Goal: Task Accomplishment & Management: Complete application form

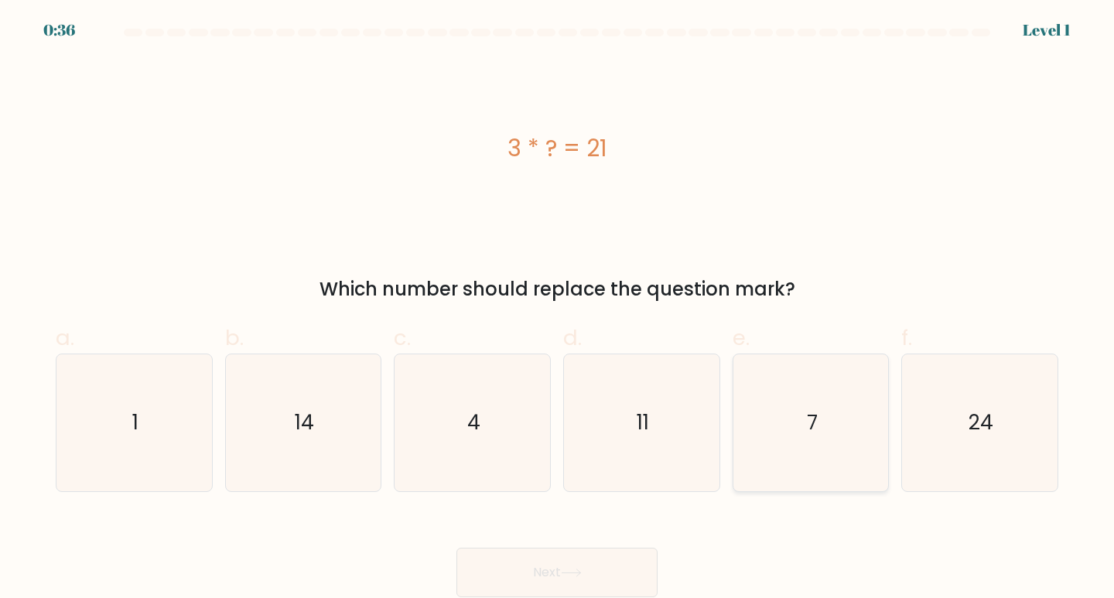
click at [811, 424] on text "7" at bounding box center [812, 422] width 11 height 29
click at [558, 310] on input "e. 7" at bounding box center [557, 304] width 1 height 10
radio input "true"
click at [552, 571] on button "Next" at bounding box center [557, 573] width 201 height 50
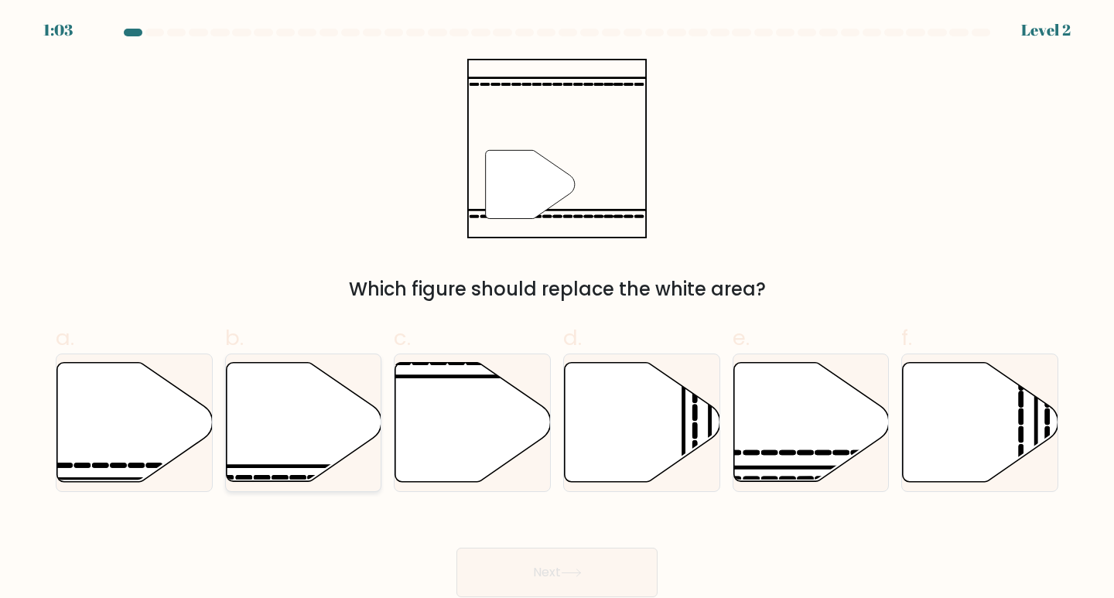
click at [311, 450] on icon at bounding box center [304, 422] width 156 height 119
click at [557, 310] on input "b." at bounding box center [557, 304] width 1 height 10
radio input "true"
click at [549, 572] on button "Next" at bounding box center [557, 573] width 201 height 50
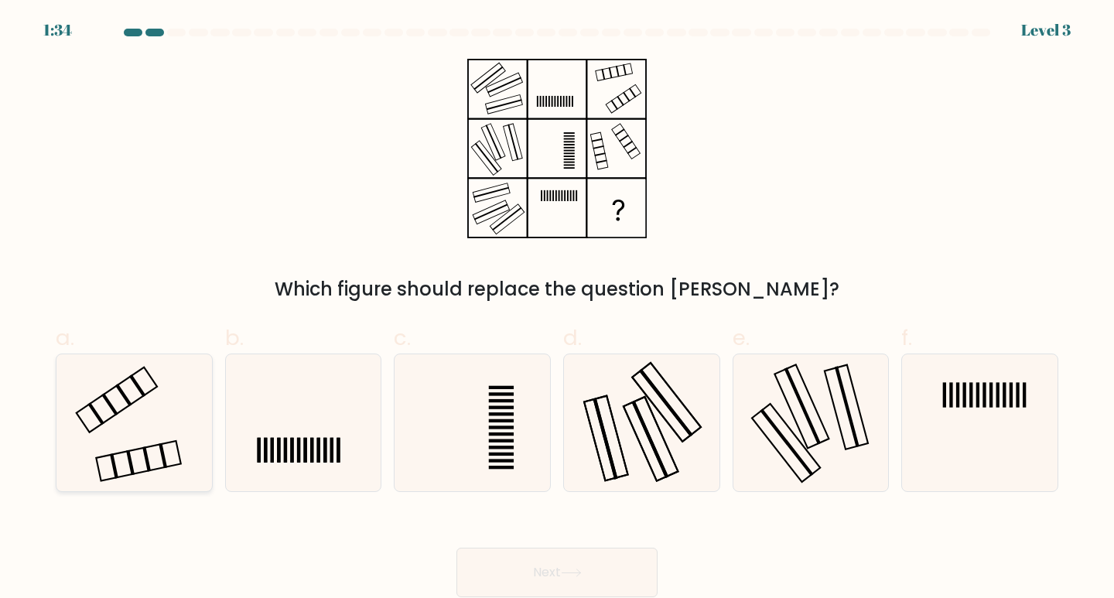
click at [140, 421] on icon at bounding box center [134, 422] width 137 height 137
click at [557, 310] on input "a." at bounding box center [557, 304] width 1 height 10
radio input "true"
click at [550, 569] on button "Next" at bounding box center [557, 573] width 201 height 50
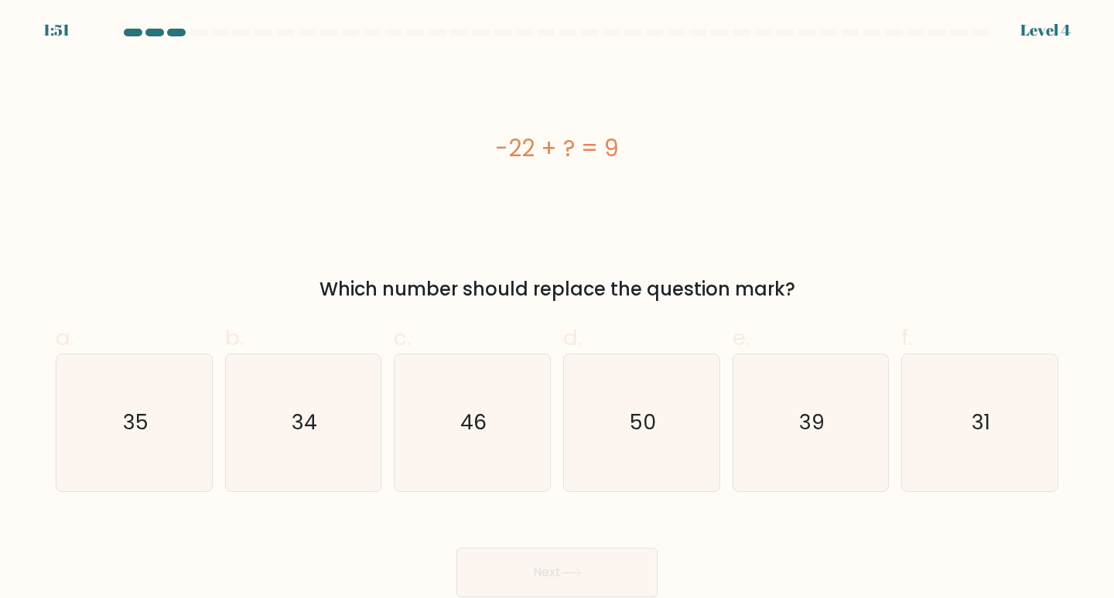
drag, startPoint x: 496, startPoint y: 147, endPoint x: 613, endPoint y: 158, distance: 117.3
click at [613, 158] on div "-22 + ? = 9" at bounding box center [557, 148] width 1003 height 35
click at [612, 158] on div "-22 + ? = 9" at bounding box center [557, 148] width 1003 height 35
copy div "-22 + ? = 9"
click at [973, 418] on text "31" at bounding box center [981, 422] width 19 height 29
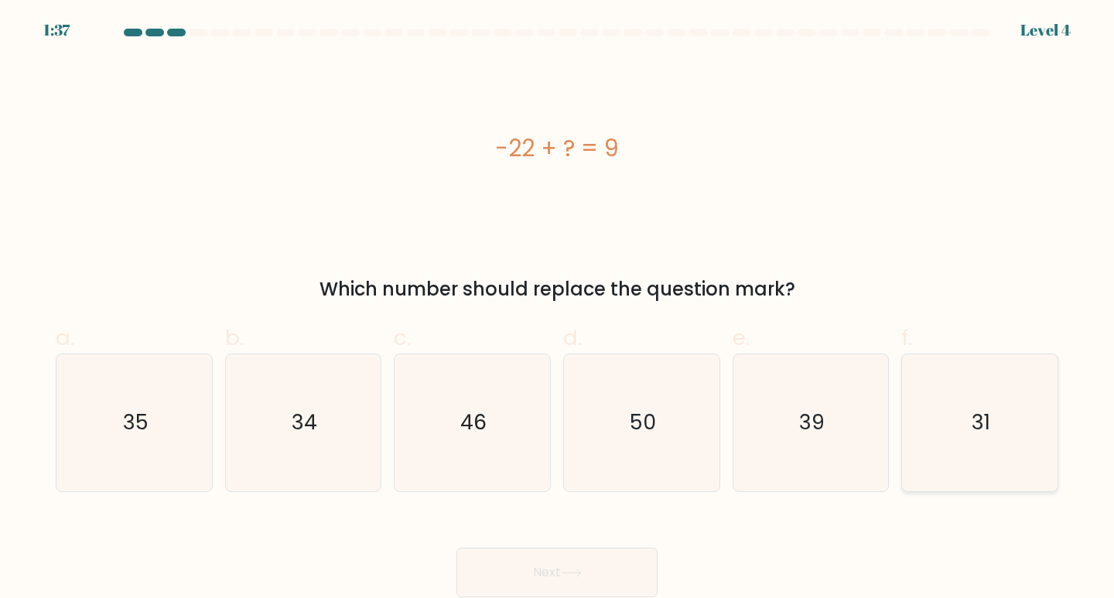
click at [558, 310] on input "f. 31" at bounding box center [557, 304] width 1 height 10
radio input "true"
click at [587, 582] on button "Next" at bounding box center [557, 573] width 201 height 50
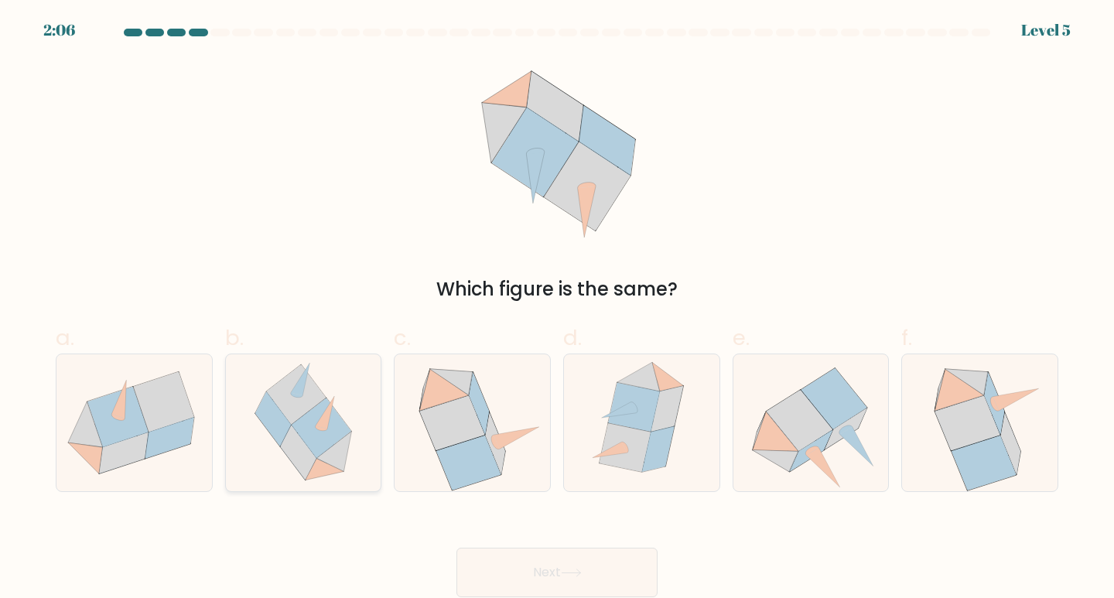
click at [307, 448] on icon at bounding box center [298, 453] width 36 height 55
click at [557, 310] on input "b." at bounding box center [557, 304] width 1 height 10
radio input "true"
click at [578, 575] on icon at bounding box center [571, 573] width 21 height 9
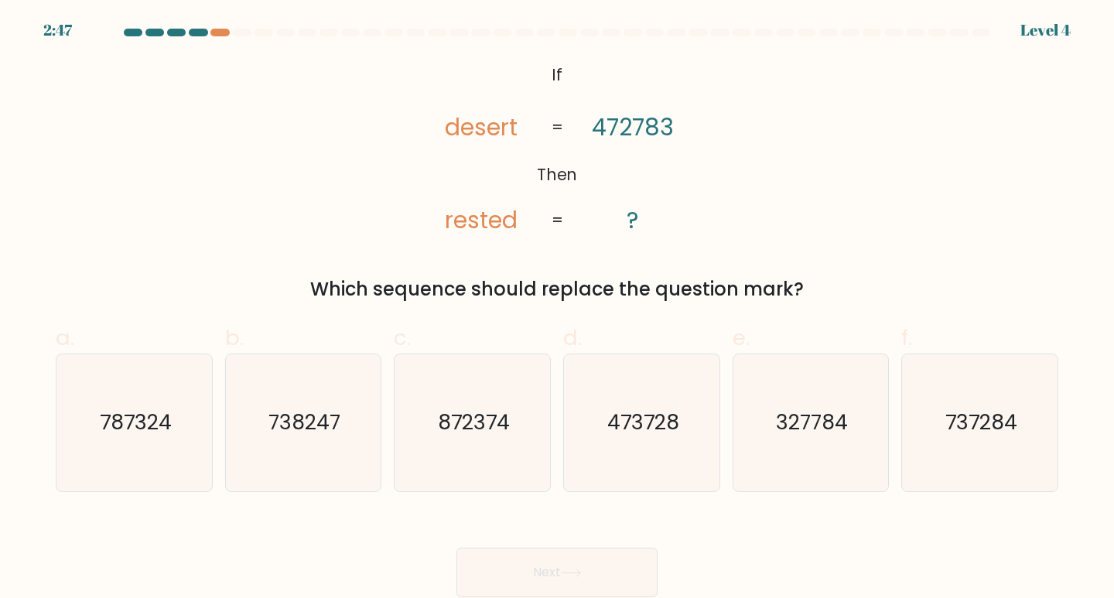
click at [540, 72] on icon "@import url('https://fonts.googleapis.com/css?family=Abril+Fatface:400,100,100i…" at bounding box center [557, 149] width 291 height 180
drag, startPoint x: 540, startPoint y: 72, endPoint x: 546, endPoint y: 80, distance: 10.1
click at [540, 73] on icon "@import url('https://fonts.googleapis.com/css?family=Abril+Fatface:400,100,100i…" at bounding box center [557, 149] width 291 height 180
drag, startPoint x: 649, startPoint y: 169, endPoint x: 658, endPoint y: 186, distance: 19.4
click at [658, 186] on icon "@import url('https://fonts.googleapis.com/css?family=Abril+Fatface:400,100,100i…" at bounding box center [557, 149] width 291 height 180
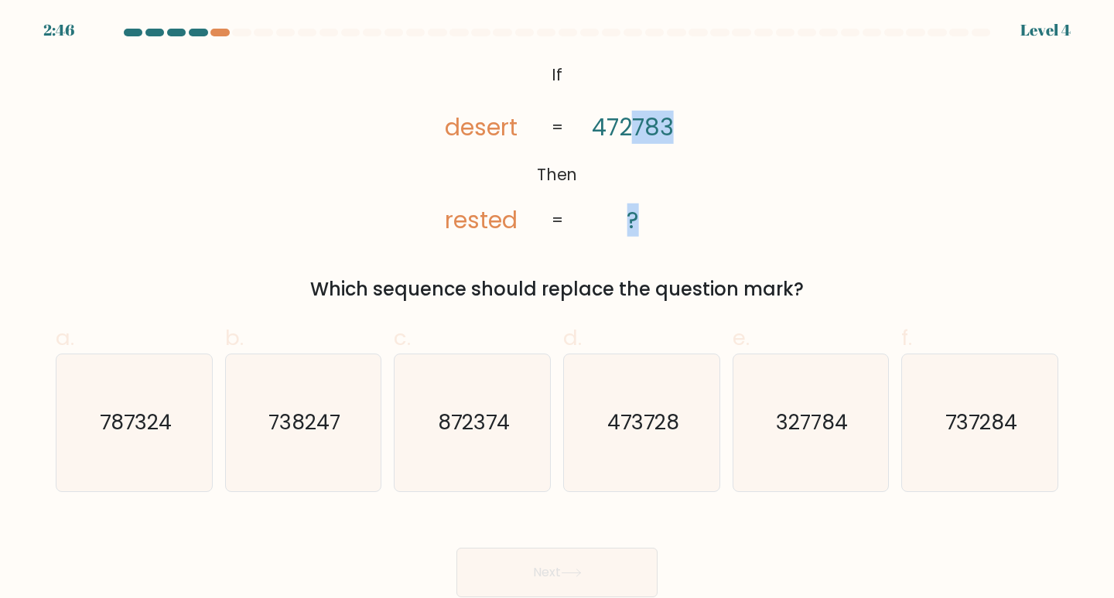
click at [658, 186] on icon "@import url('https://fonts.googleapis.com/css?family=Abril+Fatface:400,100,100i…" at bounding box center [557, 149] width 291 height 180
click at [483, 422] on text "872374" at bounding box center [474, 422] width 72 height 29
click at [557, 310] on input "c. 872374" at bounding box center [557, 304] width 1 height 10
radio input "true"
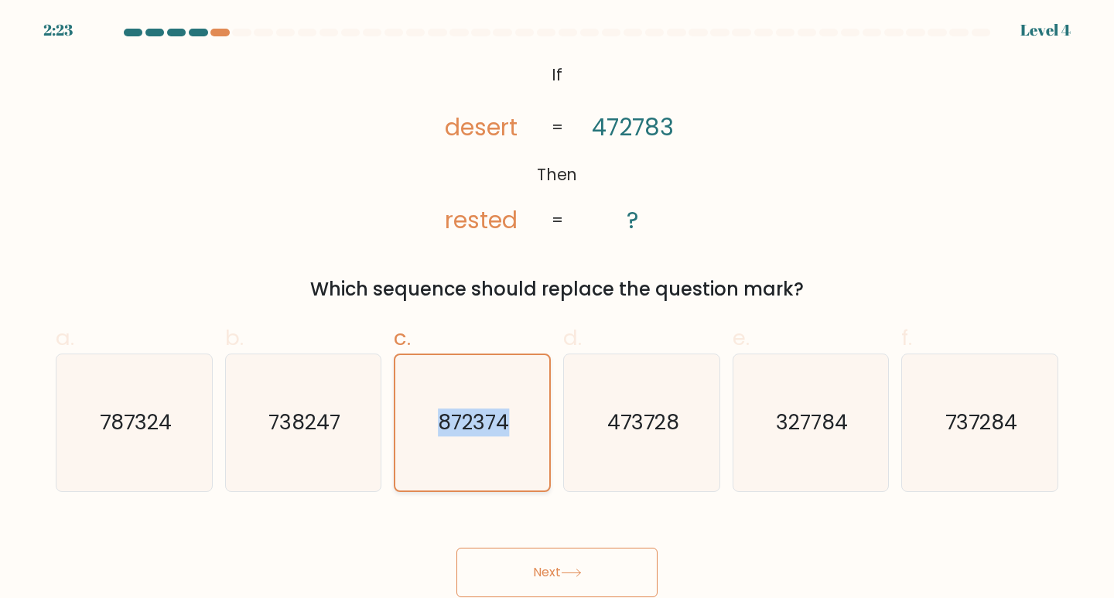
click at [483, 422] on text "872374" at bounding box center [473, 423] width 71 height 28
click at [557, 310] on input "c. 872374" at bounding box center [557, 304] width 1 height 10
click at [574, 565] on button "Next" at bounding box center [557, 573] width 201 height 50
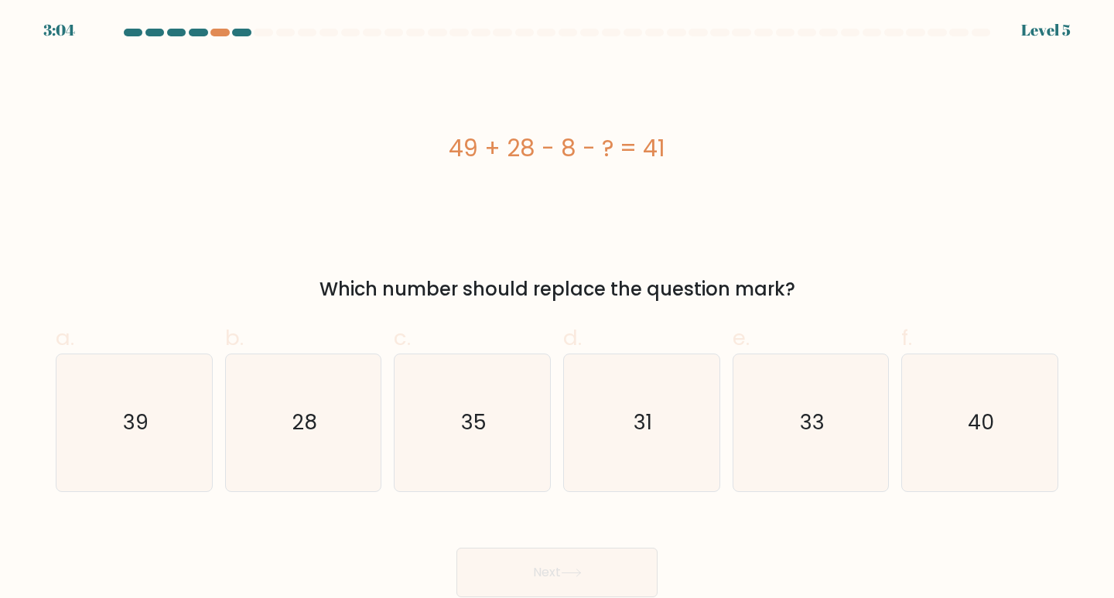
drag, startPoint x: 448, startPoint y: 143, endPoint x: 670, endPoint y: 151, distance: 222.2
click at [670, 151] on div "49 + 28 - 8 - ? = 41" at bounding box center [557, 148] width 1003 height 35
copy div "49 + 28 - 8 - ? = 41"
click at [313, 427] on text "28" at bounding box center [304, 422] width 25 height 29
click at [557, 310] on input "b. 28" at bounding box center [557, 304] width 1 height 10
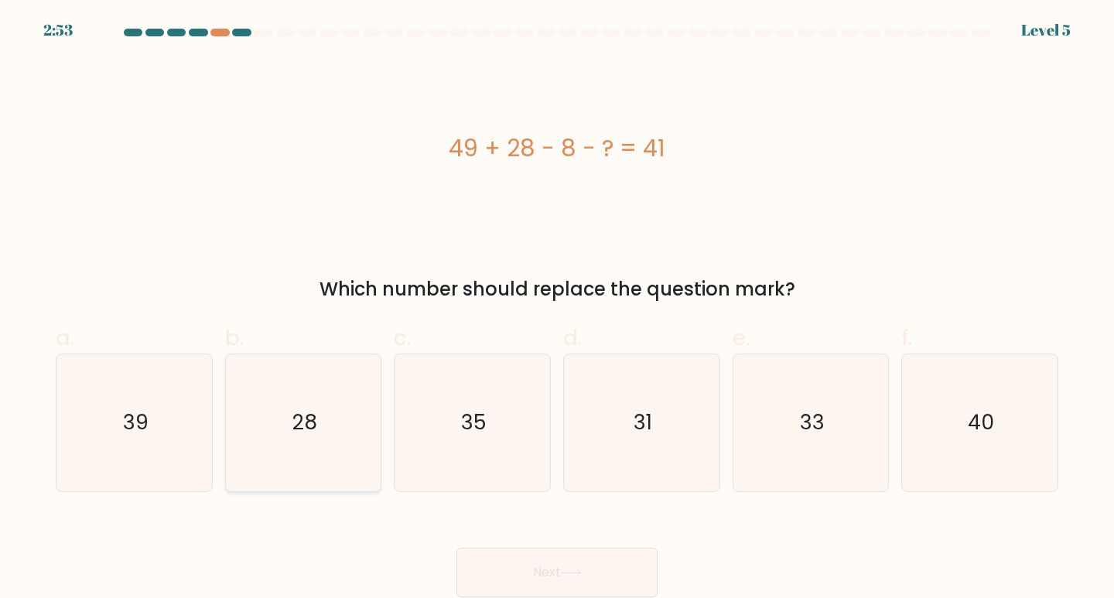
radio input "true"
click at [558, 568] on button "Next" at bounding box center [557, 573] width 201 height 50
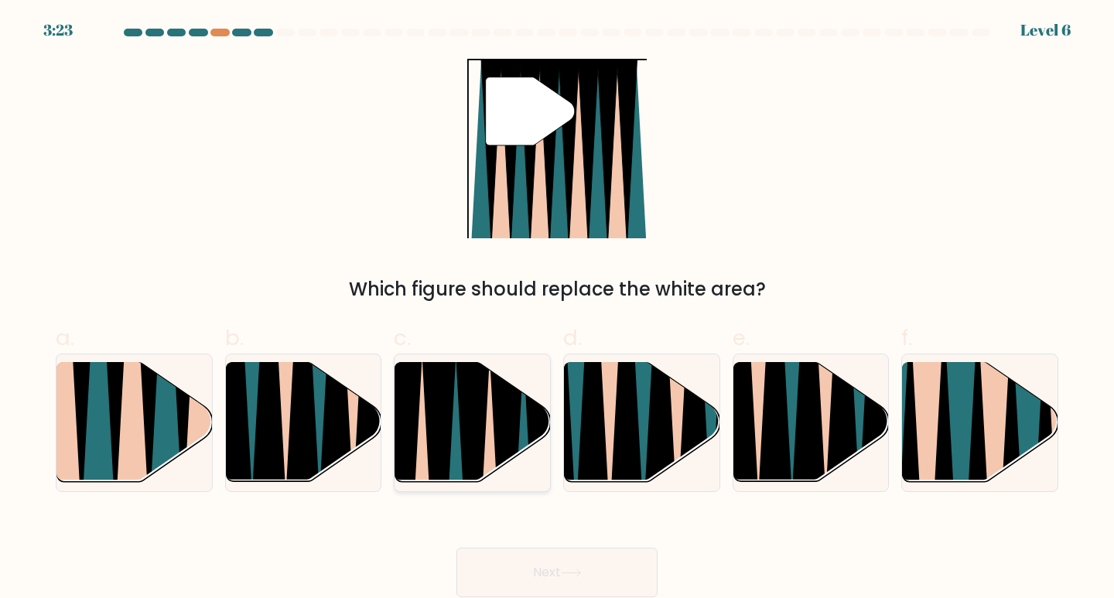
click at [445, 442] on icon at bounding box center [439, 488] width 35 height 311
click at [557, 310] on input "c." at bounding box center [557, 304] width 1 height 10
radio input "true"
click at [576, 570] on icon at bounding box center [571, 573] width 21 height 9
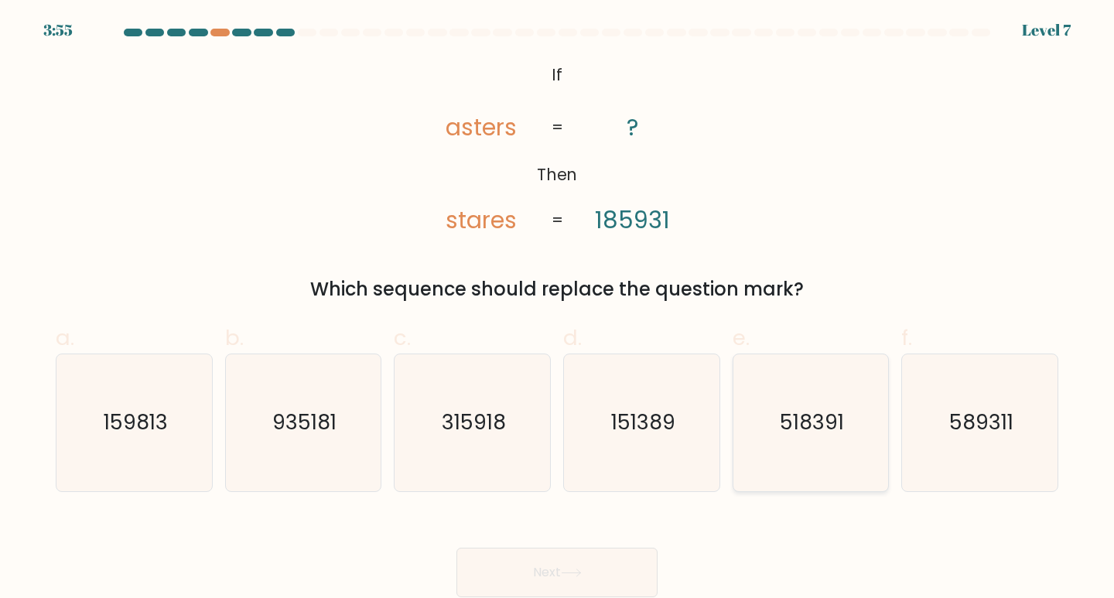
click at [804, 412] on text "518391" at bounding box center [812, 422] width 64 height 29
click at [558, 310] on input "e. 518391" at bounding box center [557, 304] width 1 height 10
radio input "true"
click at [804, 412] on text "518391" at bounding box center [812, 423] width 63 height 28
click at [558, 310] on input "e. 518391" at bounding box center [557, 304] width 1 height 10
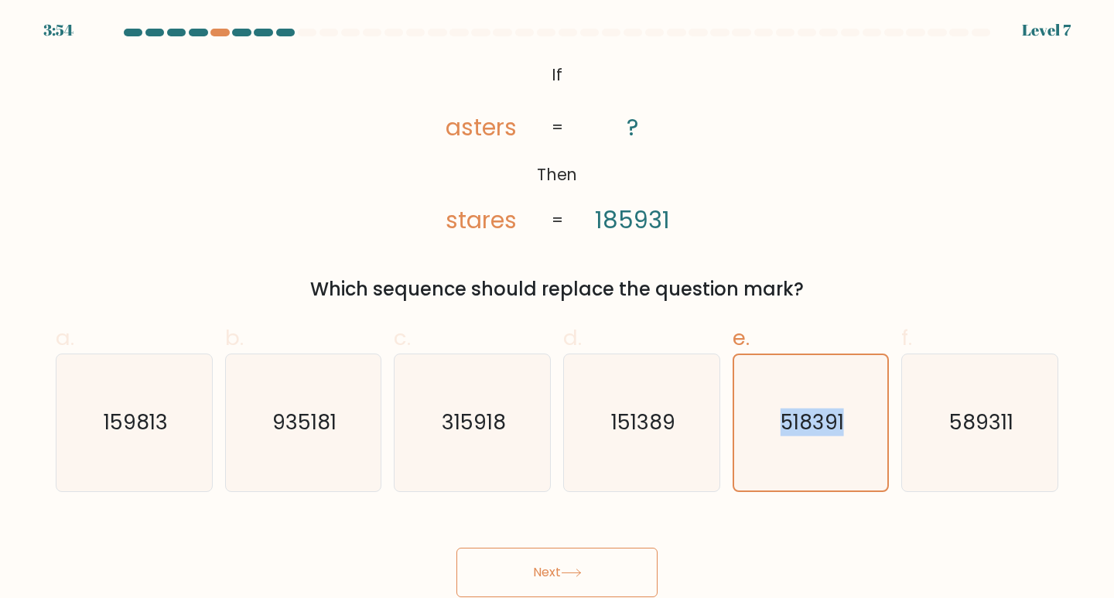
click at [546, 570] on button "Next" at bounding box center [557, 573] width 201 height 50
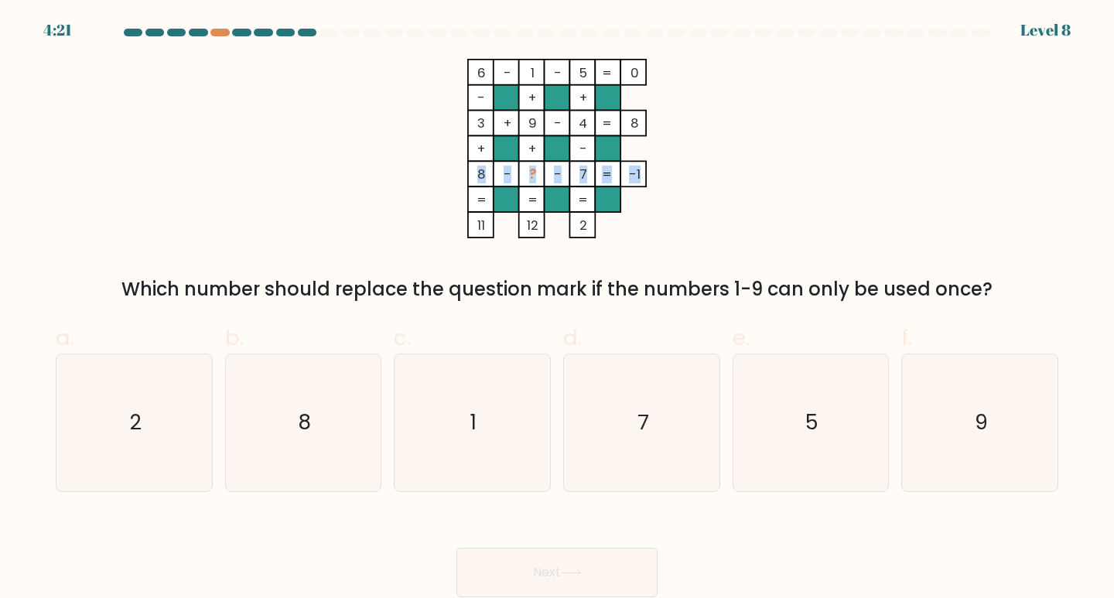
drag, startPoint x: 476, startPoint y: 172, endPoint x: 639, endPoint y: 173, distance: 163.3
click at [639, 173] on icon "6 - 1 - 5 0 - + + 3 + 9 - 4 8 + + - 8 - ? - 7 = -1 = = = = 11 12 2 =" at bounding box center [557, 149] width 464 height 180
drag, startPoint x: 624, startPoint y: 173, endPoint x: 605, endPoint y: 173, distance: 19.4
click at [605, 173] on icon "6 - 1 - 5 0 - + + 3 + 9 - 4 8 + + - 8 - ? - 7 = -1 = = = = 11 12 2 =" at bounding box center [557, 149] width 464 height 180
click at [635, 176] on tspan "-1" at bounding box center [635, 175] width 12 height 18
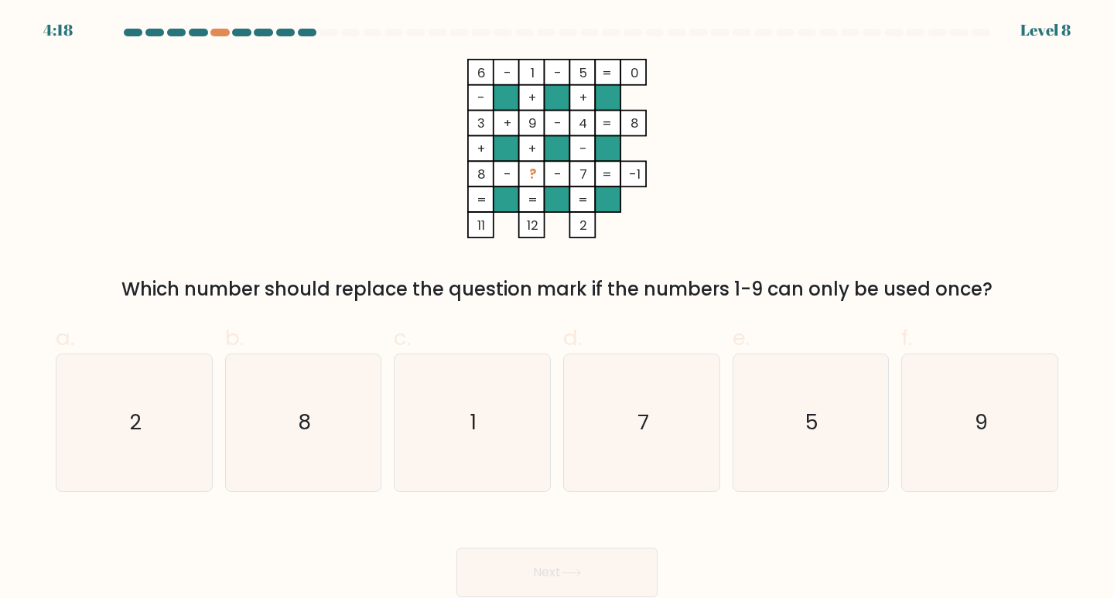
click at [635, 176] on tspan "-1" at bounding box center [635, 175] width 12 height 18
drag, startPoint x: 477, startPoint y: 174, endPoint x: 552, endPoint y: 174, distance: 75.8
click at [552, 174] on icon "6 - 1 - 5 0 - + + 3 + 9 - 4 8 + + - 8 - ? - 7 = -1 = = = = 11 12 2 =" at bounding box center [557, 149] width 464 height 180
click at [422, 178] on icon "6 - 1 - 5 0 - + + 3 + 9 - 4 8 + + - 8 - ? - 7 = -1 = = = = 11 12 2 =" at bounding box center [557, 149] width 464 height 180
drag, startPoint x: 477, startPoint y: 176, endPoint x: 514, endPoint y: 175, distance: 37.1
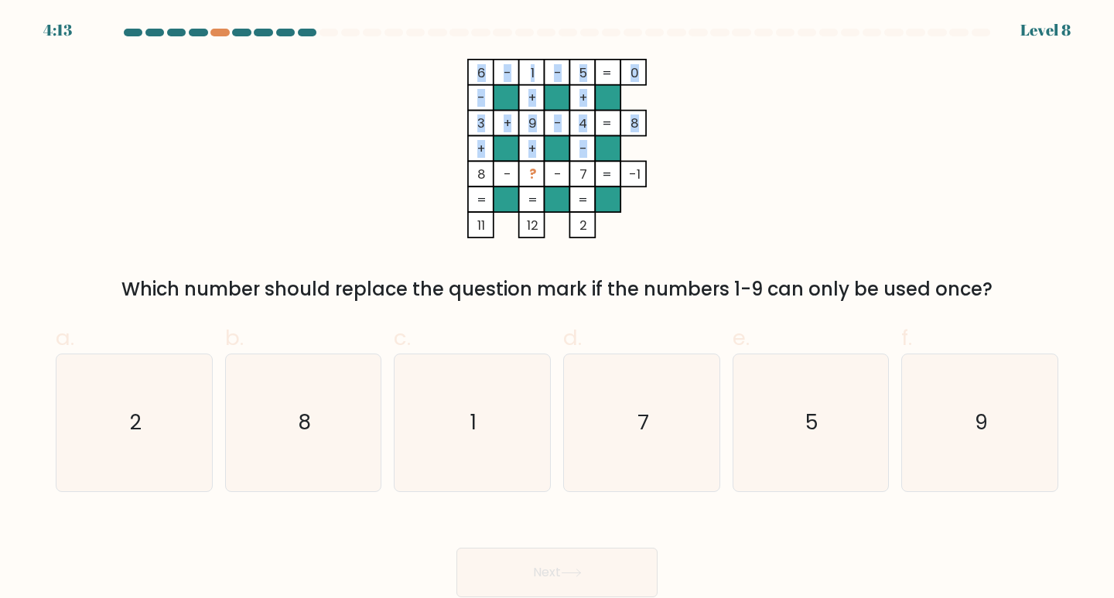
click at [514, 175] on icon "6 - 1 - 5 0 - + + 3 + 9 - 4 8 + + - 8 - ? - 7 = -1 = = = = 11 12 2 =" at bounding box center [557, 149] width 464 height 180
drag, startPoint x: 365, startPoint y: 182, endPoint x: 479, endPoint y: 169, distance: 114.5
click at [366, 182] on icon "6 - 1 - 5 0 - + + 3 + 9 - 4 8 + + - 8 - ? - 7 = -1 = = = = 11 12 2 =" at bounding box center [557, 149] width 464 height 180
click at [481, 172] on tspan "8" at bounding box center [481, 175] width 9 height 18
drag, startPoint x: 477, startPoint y: 172, endPoint x: 641, endPoint y: 174, distance: 164.1
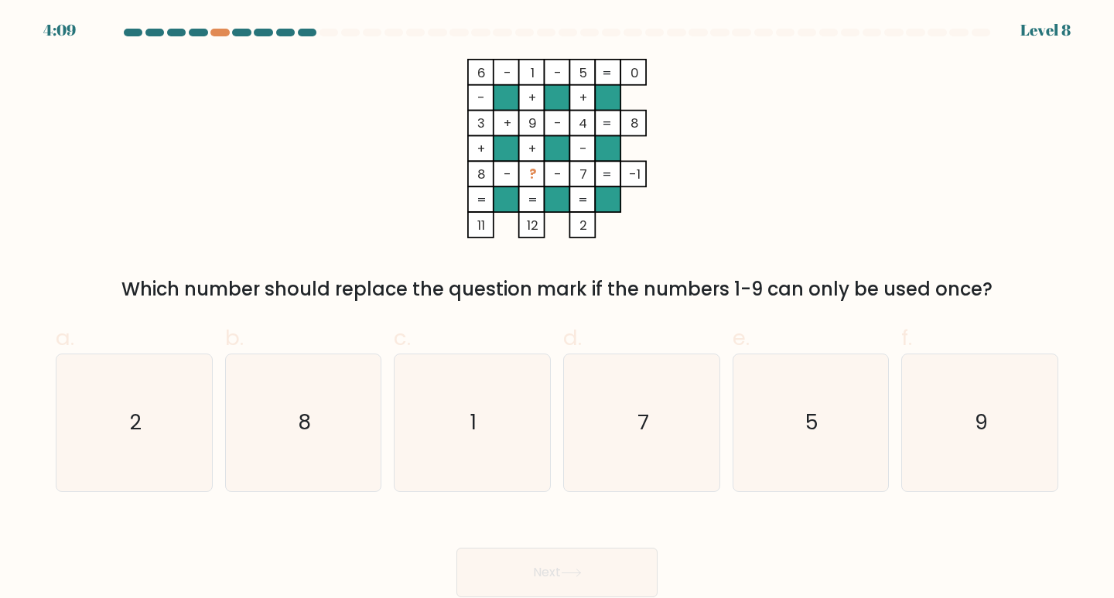
click at [641, 174] on icon "6 - 1 - 5 0 - + + 3 + 9 - 4 8 + + - 8 - ? - 7 = -1 = = = = 11 12 2 =" at bounding box center [557, 149] width 464 height 180
copy icon "8 - ? - 7 = -1"
click at [151, 422] on icon "2" at bounding box center [134, 422] width 137 height 137
click at [557, 310] on input "a. 2" at bounding box center [557, 304] width 1 height 10
radio input "true"
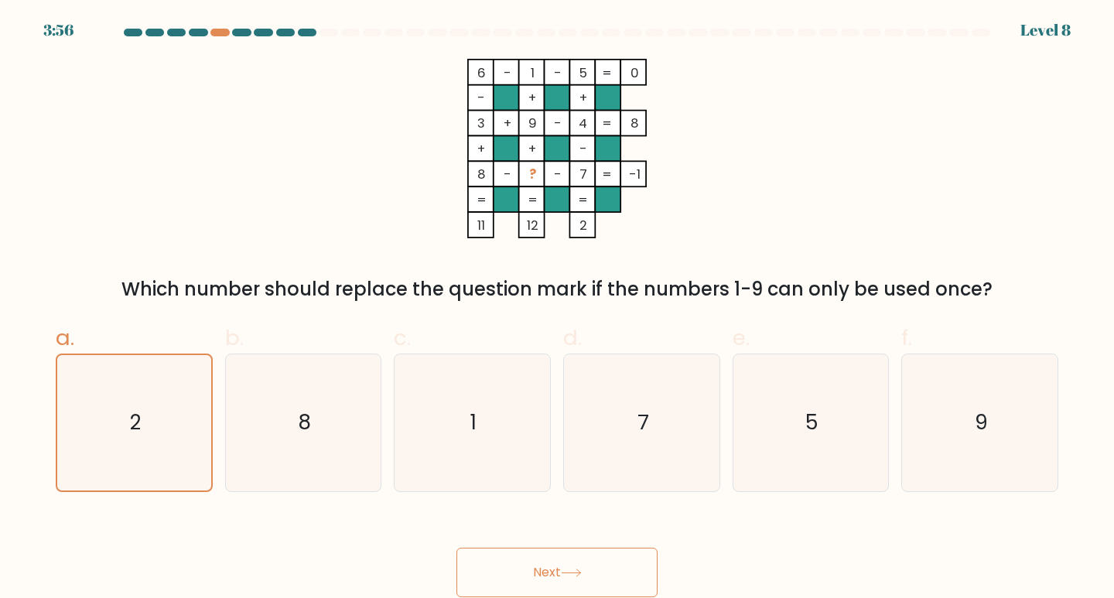
click at [566, 570] on icon at bounding box center [571, 573] width 21 height 9
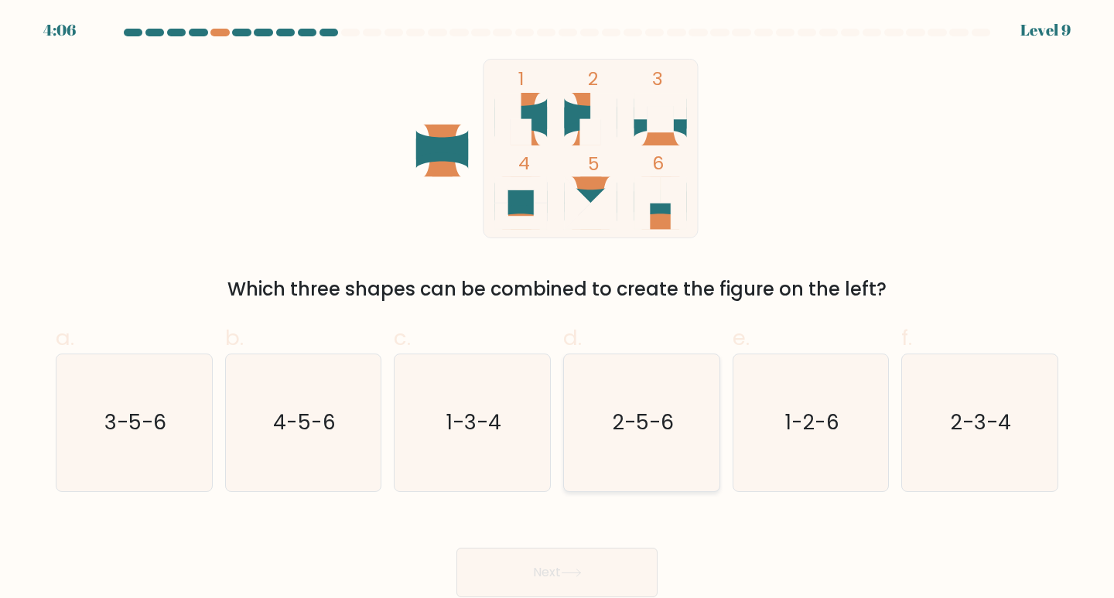
drag, startPoint x: 647, startPoint y: 419, endPoint x: 643, endPoint y: 434, distance: 15.2
click at [648, 419] on text "2-5-6" at bounding box center [643, 422] width 61 height 29
click at [558, 310] on input "d. 2-5-6" at bounding box center [557, 304] width 1 height 10
radio input "true"
click at [592, 567] on button "Next" at bounding box center [557, 573] width 201 height 50
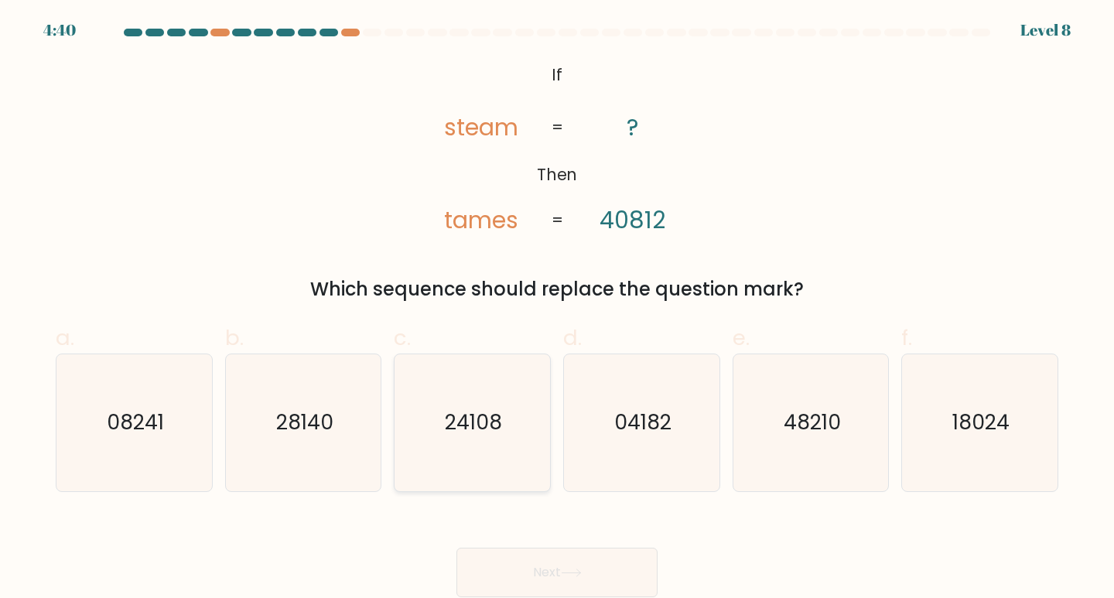
click at [462, 422] on text "24108" at bounding box center [473, 422] width 57 height 29
click at [557, 310] on input "c. 24108" at bounding box center [557, 304] width 1 height 10
radio input "true"
click at [580, 571] on icon at bounding box center [571, 572] width 19 height 7
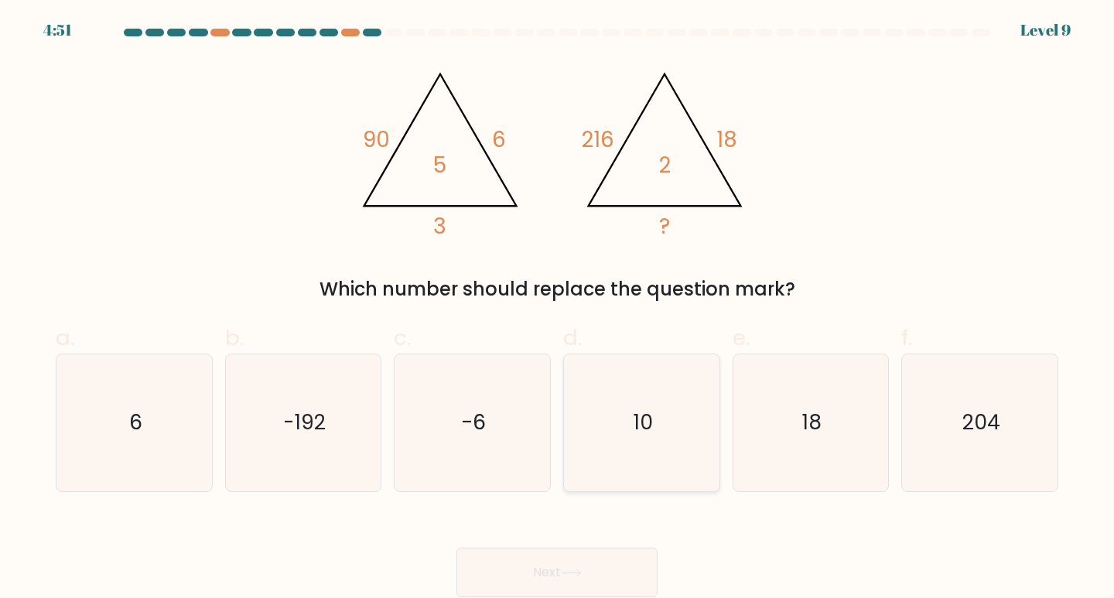
click at [645, 426] on text "10" at bounding box center [643, 422] width 19 height 29
click at [558, 310] on input "d. 10" at bounding box center [557, 304] width 1 height 10
radio input "true"
click at [535, 570] on button "Next" at bounding box center [557, 573] width 201 height 50
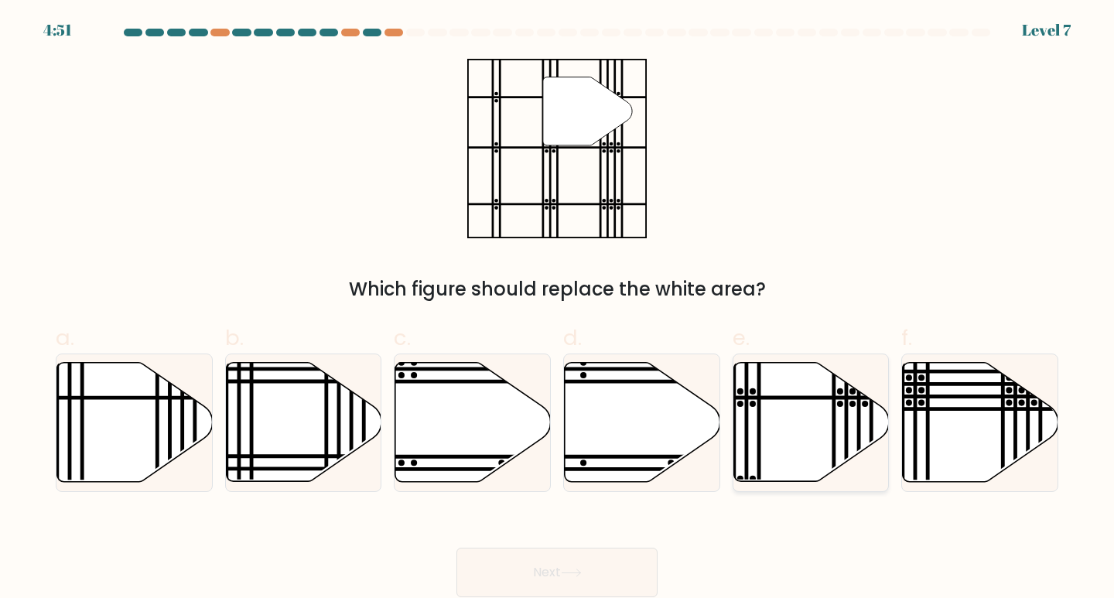
click at [757, 443] on icon at bounding box center [812, 422] width 156 height 119
click at [558, 310] on input "e." at bounding box center [557, 304] width 1 height 10
radio input "true"
click at [757, 443] on icon at bounding box center [811, 423] width 154 height 118
click at [558, 310] on input "e." at bounding box center [557, 304] width 1 height 10
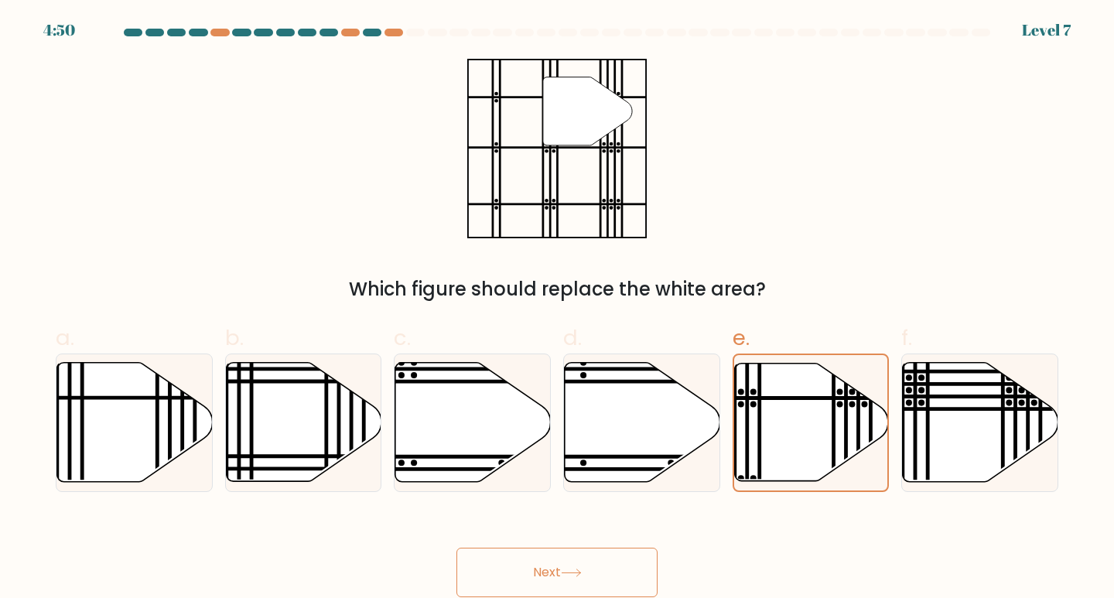
click at [537, 579] on button "Next" at bounding box center [557, 573] width 201 height 50
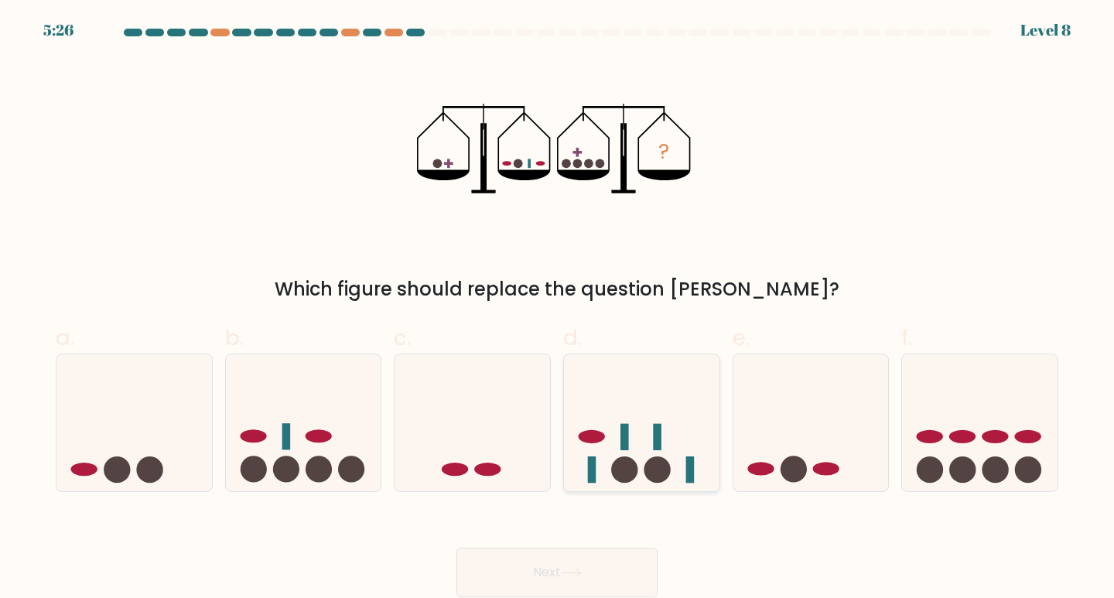
click at [630, 470] on circle at bounding box center [624, 470] width 26 height 26
click at [558, 310] on input "d." at bounding box center [557, 304] width 1 height 10
radio input "true"
drag, startPoint x: 549, startPoint y: 567, endPoint x: 559, endPoint y: 569, distance: 10.2
click at [549, 568] on button "Next" at bounding box center [557, 573] width 201 height 50
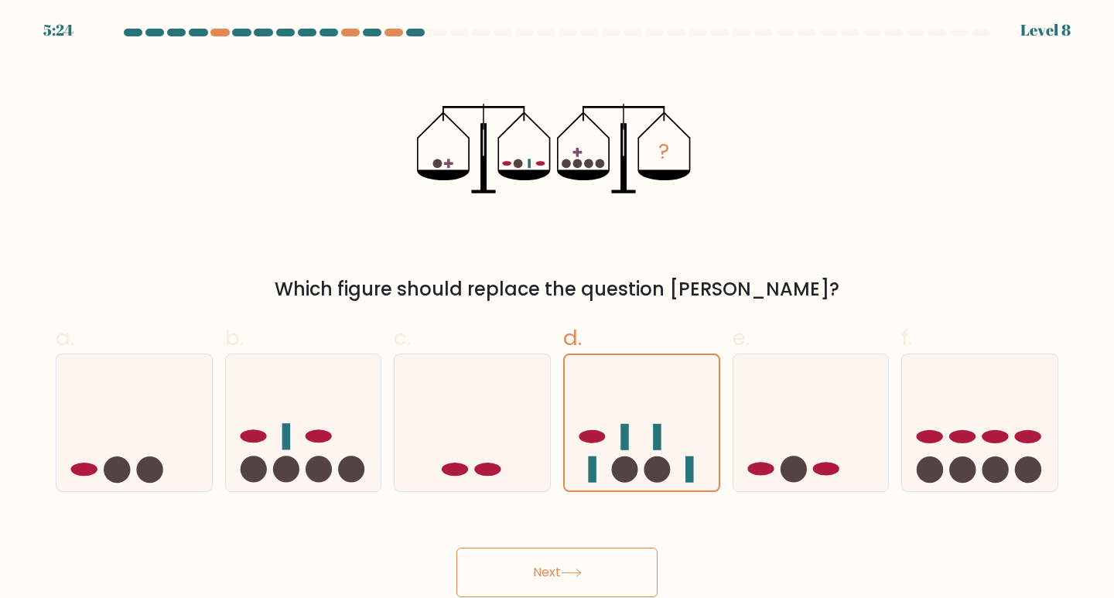
click at [545, 576] on button "Next" at bounding box center [557, 573] width 201 height 50
click at [552, 574] on button "Next" at bounding box center [557, 573] width 201 height 50
click at [446, 443] on icon at bounding box center [473, 422] width 156 height 128
click at [557, 310] on input "c." at bounding box center [557, 304] width 1 height 10
radio input "true"
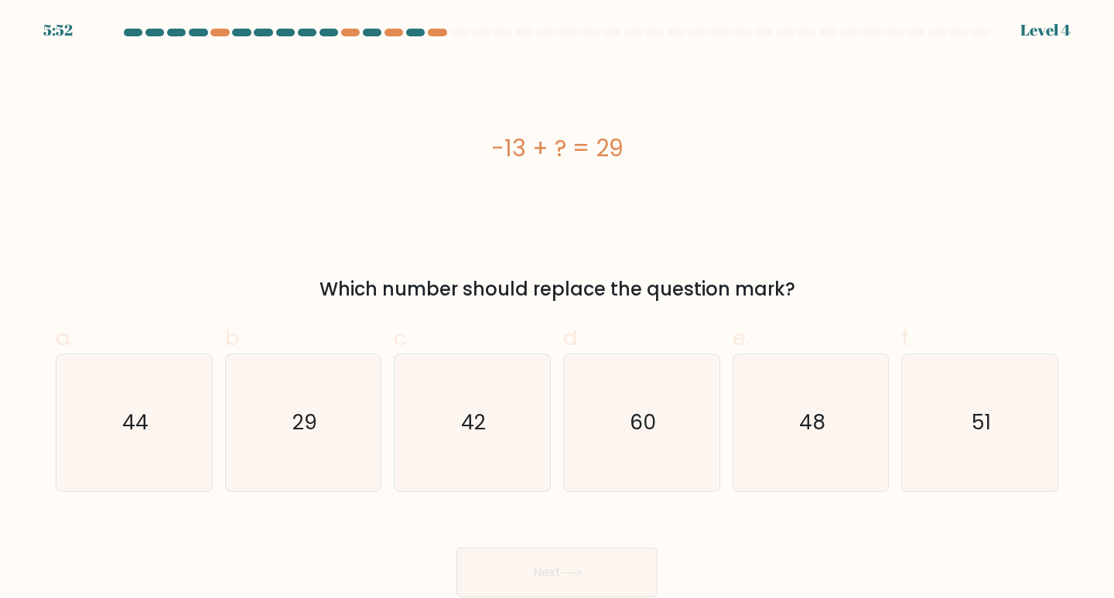
drag, startPoint x: 373, startPoint y: 285, endPoint x: 809, endPoint y: 296, distance: 436.6
click at [809, 296] on div "Which number should replace the question mark?" at bounding box center [557, 289] width 984 height 28
click at [886, 245] on div "-13 + ? = 29 Which number should replace the question mark?" at bounding box center [556, 181] width 1021 height 245
drag, startPoint x: 494, startPoint y: 143, endPoint x: 632, endPoint y: 149, distance: 137.9
click at [632, 149] on div "-13 + ? = 29" at bounding box center [557, 148] width 1003 height 35
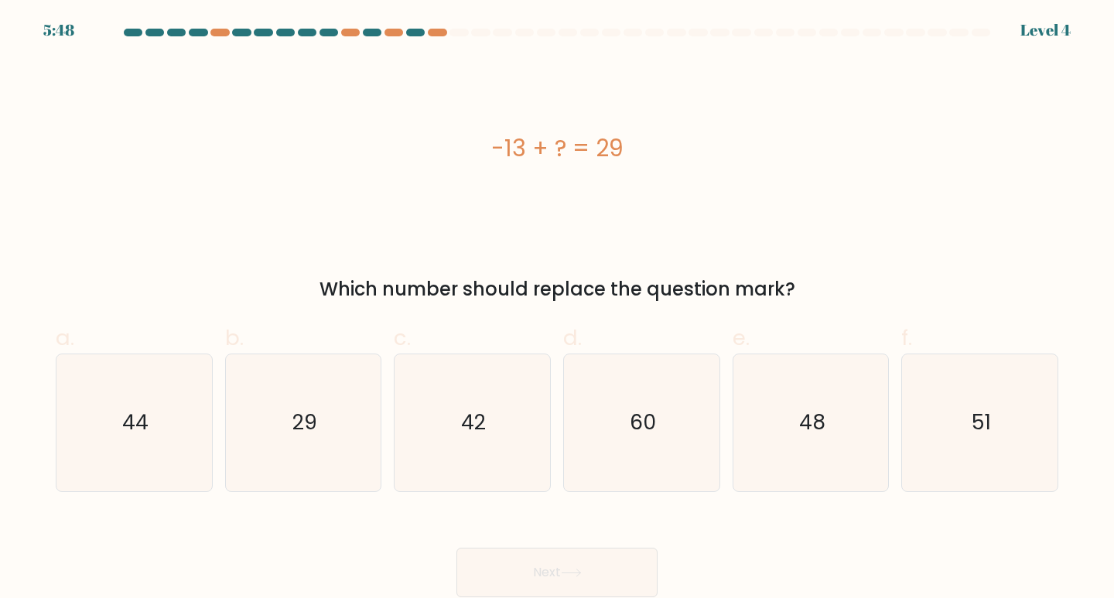
copy div "-13 + ? = 29"
click at [481, 416] on text "42" at bounding box center [473, 422] width 25 height 29
click at [557, 310] on input "c. 42" at bounding box center [557, 304] width 1 height 10
radio input "true"
click at [560, 568] on button "Next" at bounding box center [557, 573] width 201 height 50
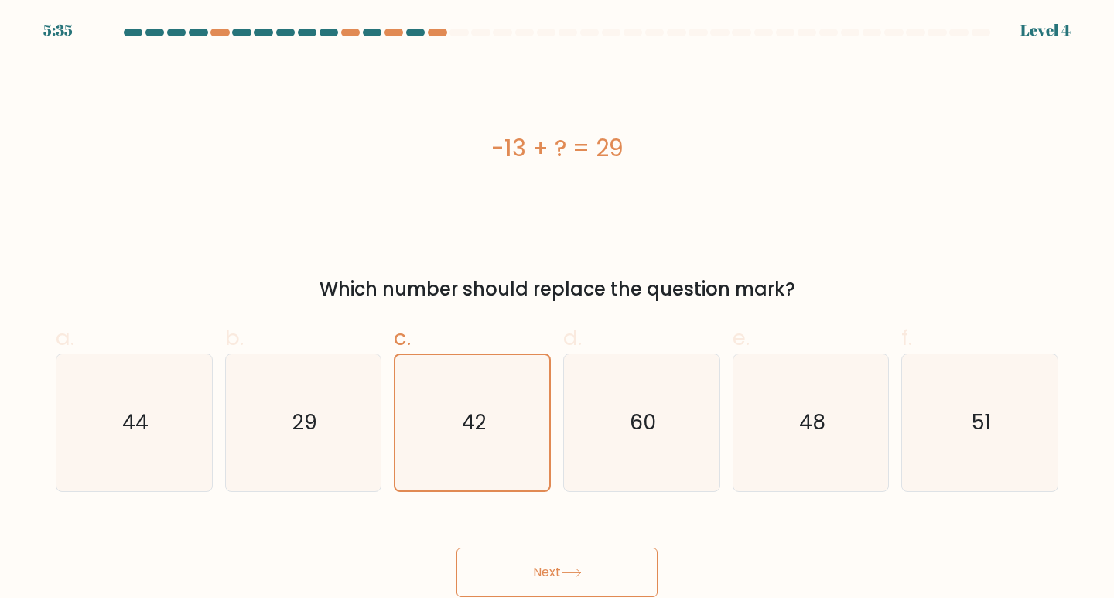
click at [542, 569] on button "Next" at bounding box center [557, 573] width 201 height 50
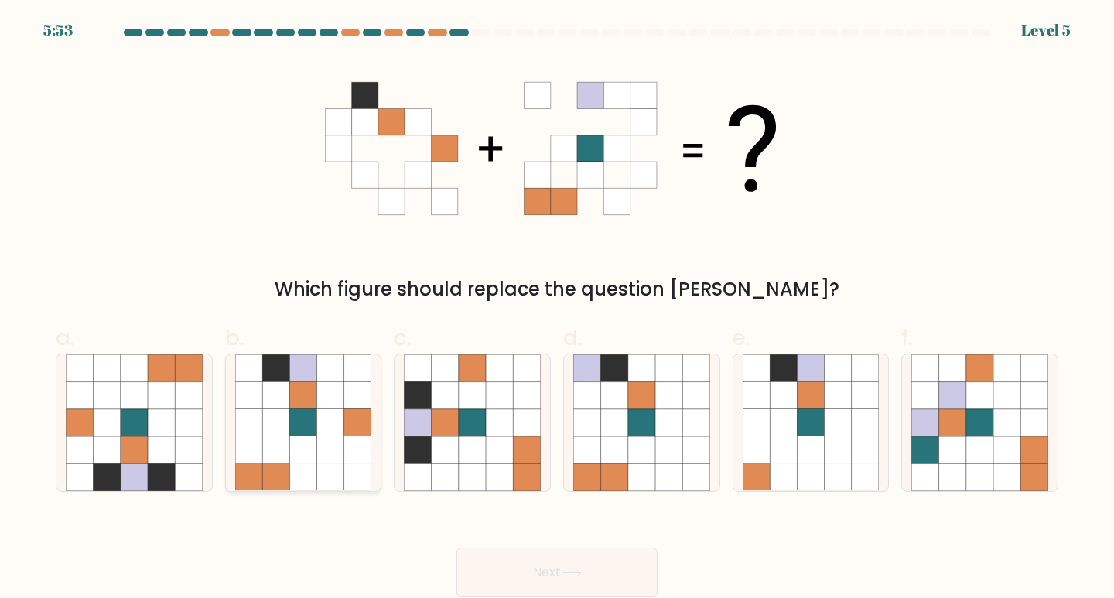
click at [338, 426] on icon at bounding box center [330, 422] width 27 height 27
click at [557, 310] on input "b." at bounding box center [557, 304] width 1 height 10
radio input "true"
click at [541, 577] on button "Next" at bounding box center [557, 573] width 201 height 50
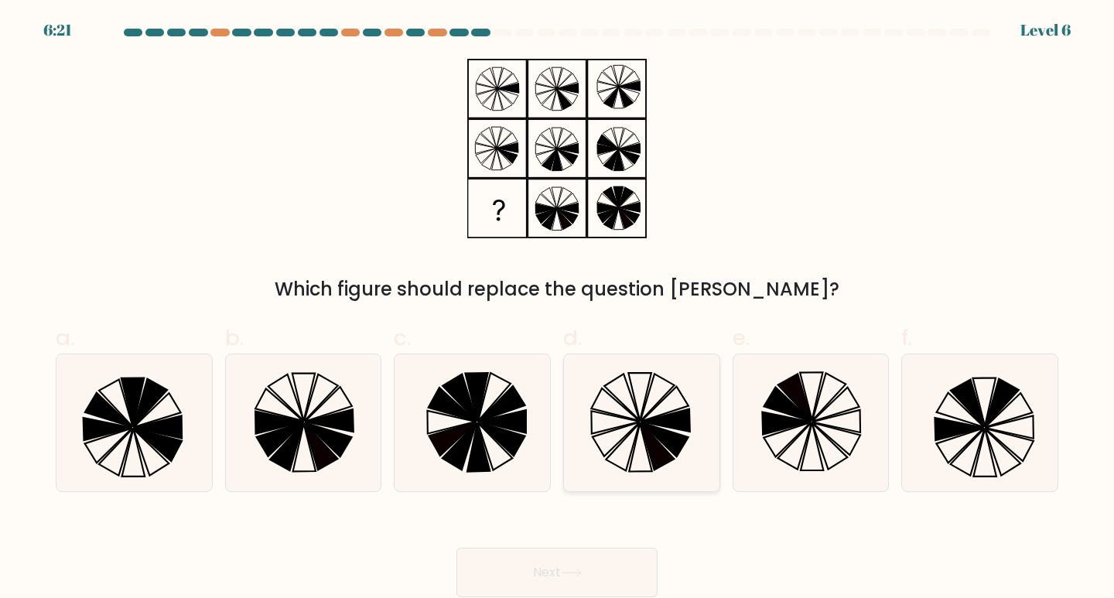
click at [647, 431] on icon at bounding box center [657, 445] width 33 height 47
click at [558, 310] on input "d." at bounding box center [557, 304] width 1 height 10
radio input "true"
click at [552, 566] on button "Next" at bounding box center [557, 573] width 201 height 50
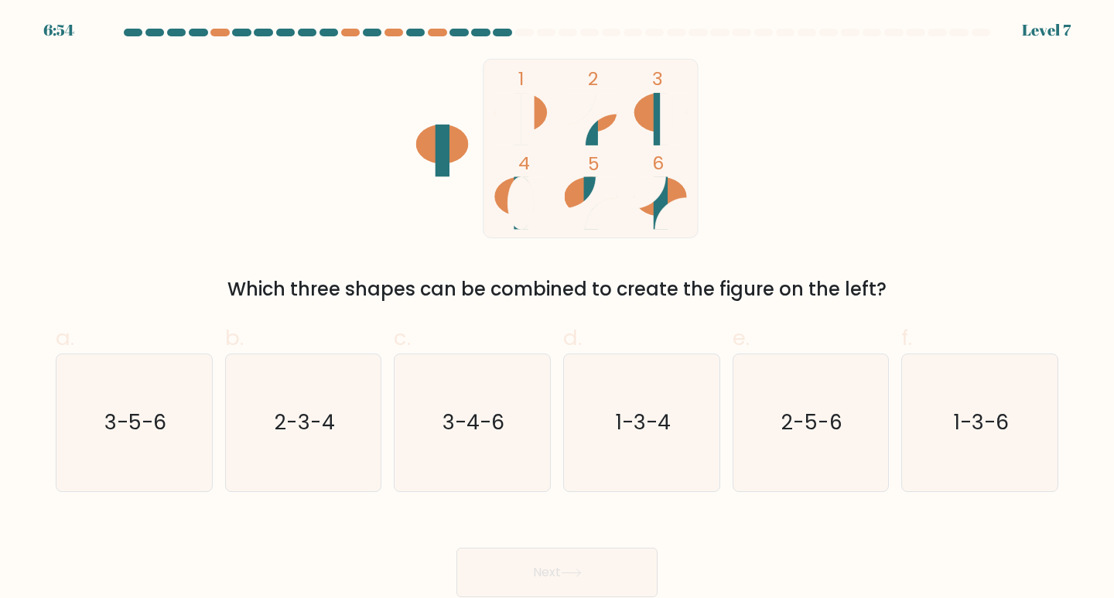
click at [656, 127] on rect at bounding box center [661, 119] width 14 height 53
click at [130, 426] on text "3-5-6" at bounding box center [135, 422] width 62 height 29
click at [557, 310] on input "a. 3-5-6" at bounding box center [557, 304] width 1 height 10
radio input "true"
click at [546, 565] on button "Next" at bounding box center [557, 573] width 201 height 50
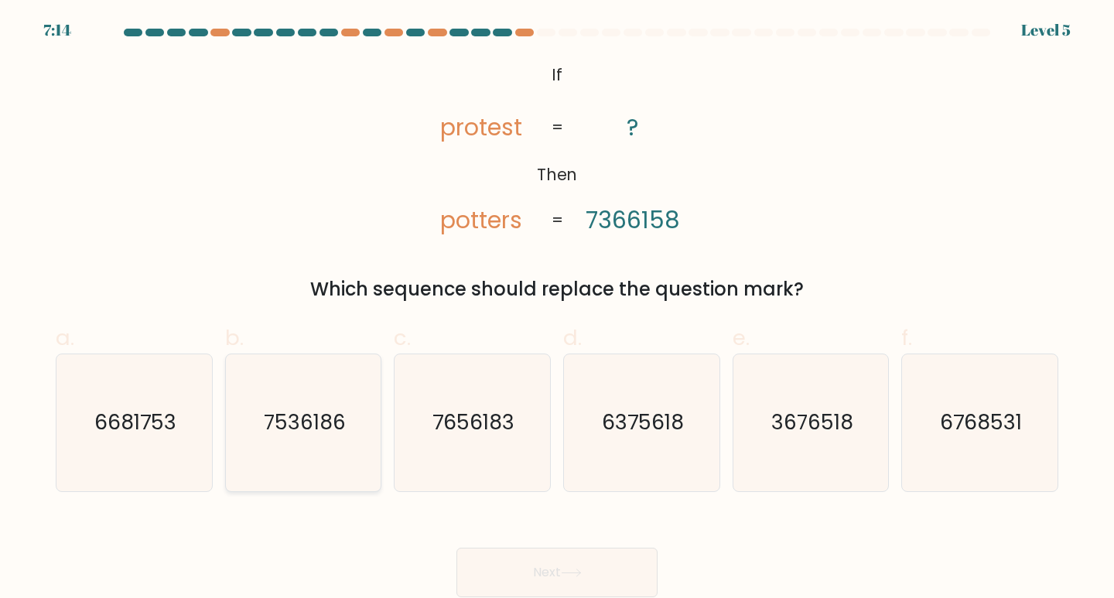
drag, startPoint x: 303, startPoint y: 422, endPoint x: 336, endPoint y: 429, distance: 33.8
click at [303, 422] on text "7536186" at bounding box center [305, 422] width 82 height 29
click at [557, 310] on input "b. 7536186" at bounding box center [557, 304] width 1 height 10
radio input "true"
click at [546, 572] on button "Next" at bounding box center [557, 573] width 201 height 50
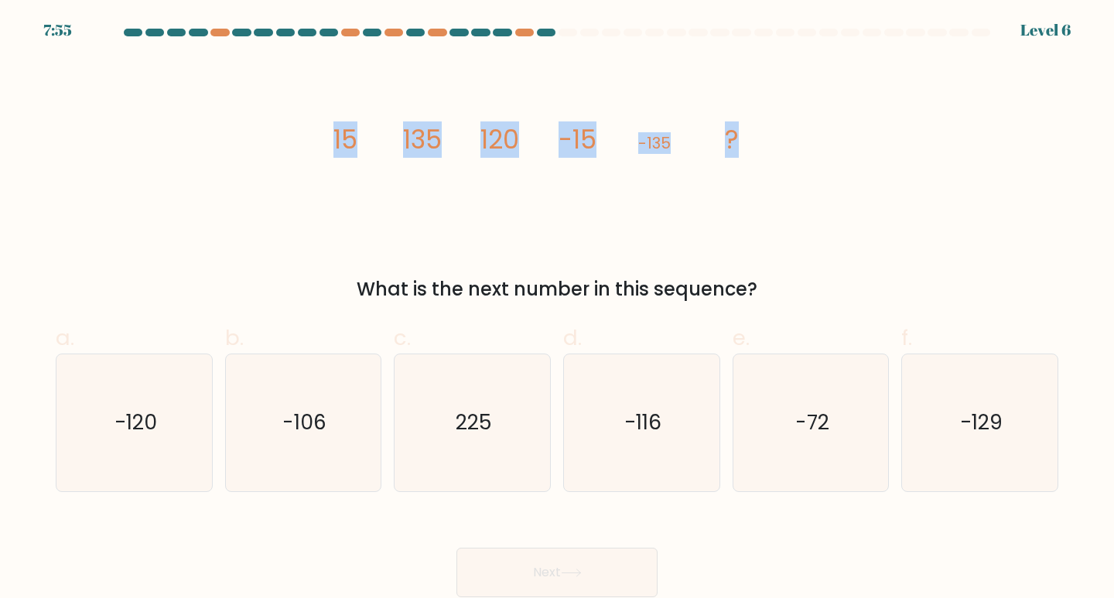
drag, startPoint x: 330, startPoint y: 141, endPoint x: 795, endPoint y: 176, distance: 465.6
click at [795, 176] on div "image/svg+xml 15 135 120 -15 -135 ? What is the next number in this sequence?" at bounding box center [556, 181] width 1021 height 245
copy g "15 135 120 -15 -135 ?"
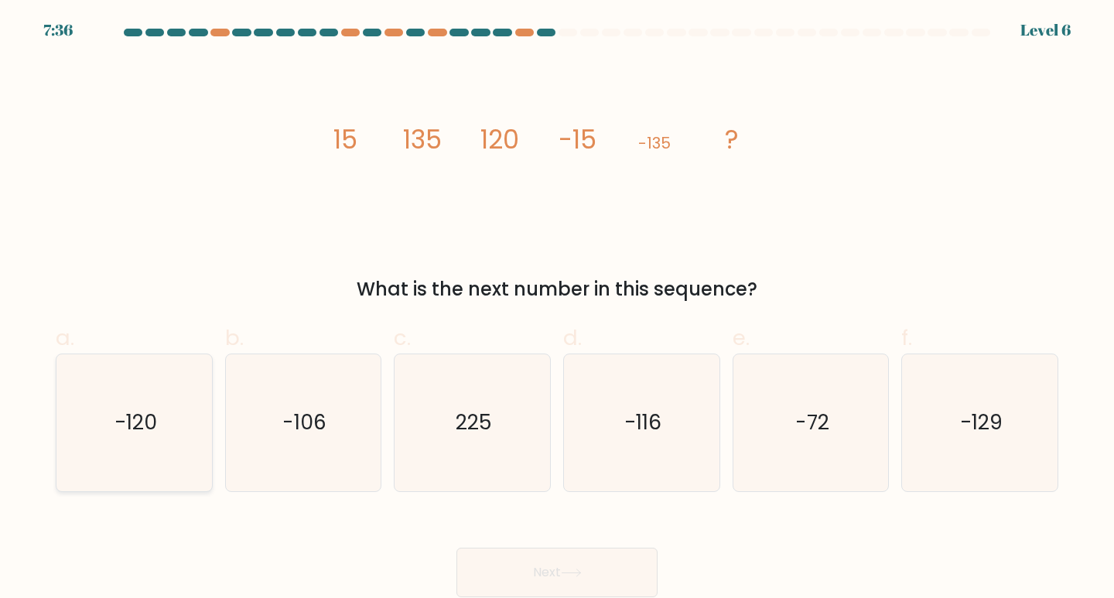
click at [141, 416] on text "-120" at bounding box center [136, 422] width 43 height 29
click at [557, 310] on input "a. -120" at bounding box center [557, 304] width 1 height 10
radio input "true"
click at [542, 570] on button "Next" at bounding box center [557, 573] width 201 height 50
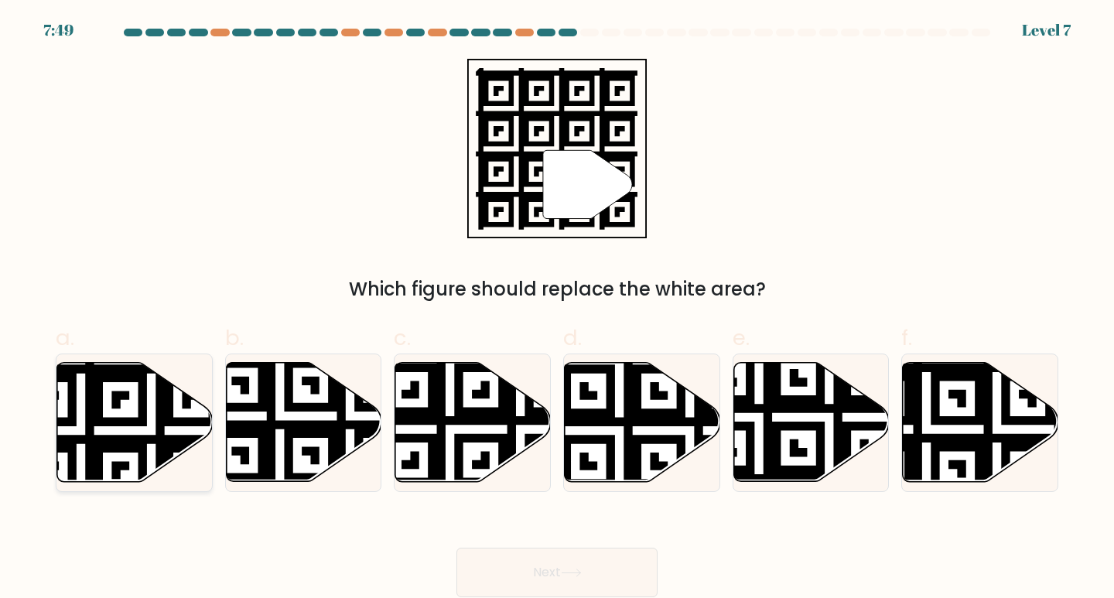
click at [115, 426] on icon at bounding box center [81, 361] width 282 height 282
click at [557, 310] on input "a." at bounding box center [557, 304] width 1 height 10
radio input "true"
drag, startPoint x: 115, startPoint y: 426, endPoint x: 233, endPoint y: 459, distance: 123.0
click at [115, 426] on icon at bounding box center [81, 360] width 279 height 279
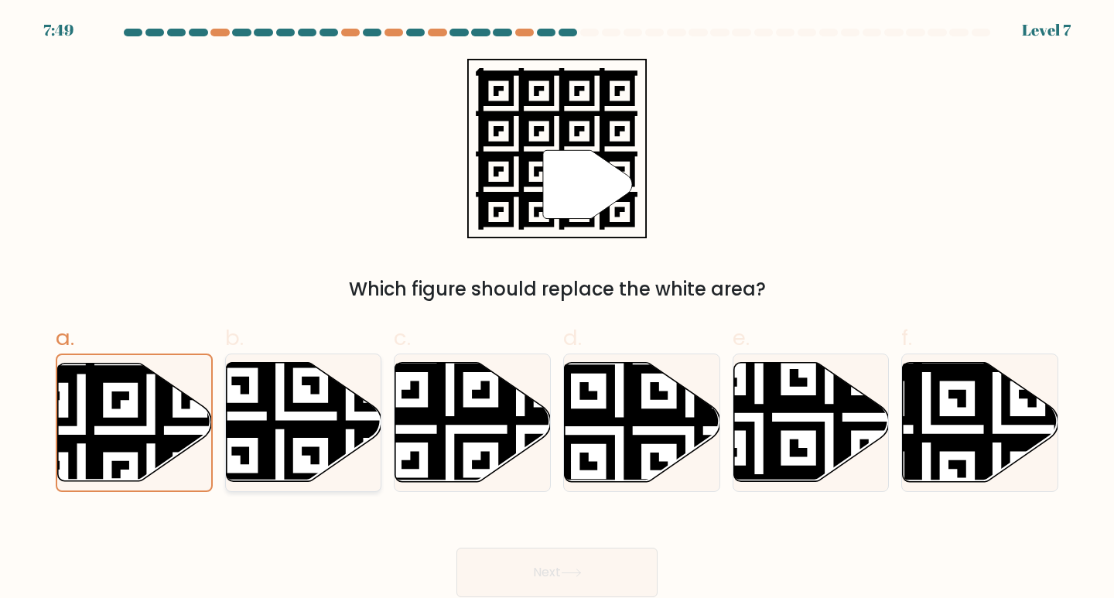
click at [557, 310] on input "a." at bounding box center [557, 304] width 1 height 10
click at [542, 577] on button "Next" at bounding box center [557, 573] width 201 height 50
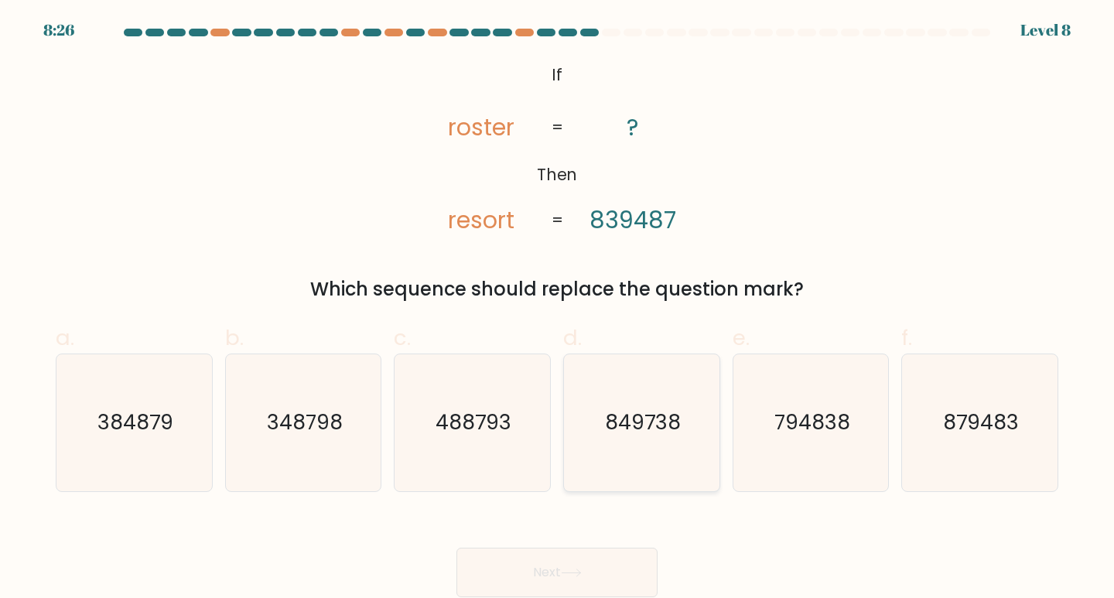
click at [631, 416] on text "849738" at bounding box center [643, 422] width 76 height 29
click at [558, 310] on input "d. 849738" at bounding box center [557, 304] width 1 height 10
radio input "true"
click at [531, 569] on button "Next" at bounding box center [557, 573] width 201 height 50
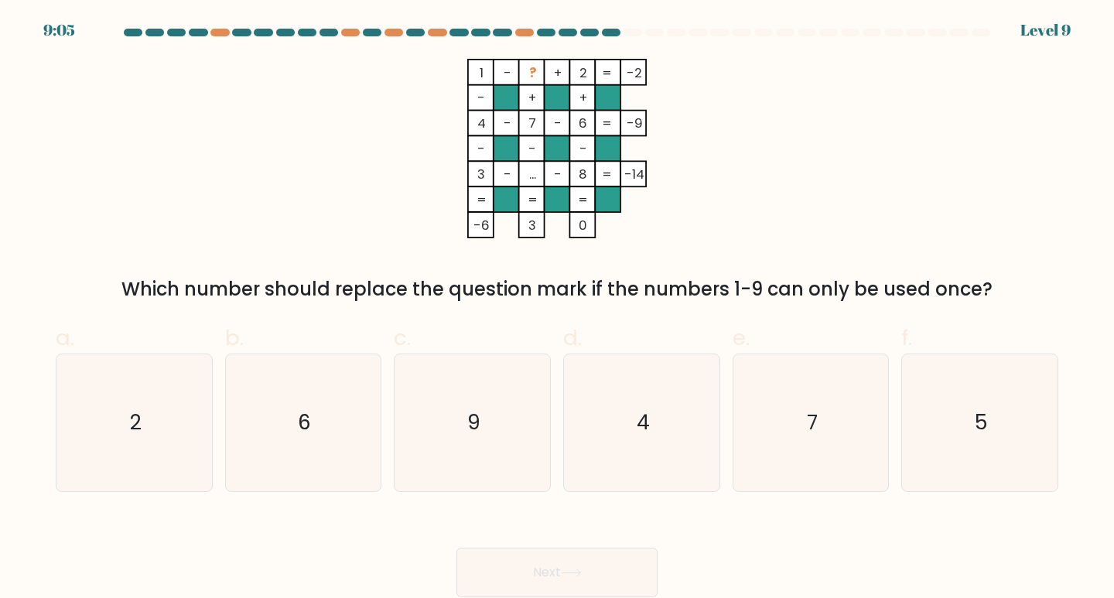
drag, startPoint x: 475, startPoint y: 70, endPoint x: 648, endPoint y: 70, distance: 172.6
click at [648, 70] on icon "1 - ? + 2 -2 - + + 4 - 7 - 6 -9 - - - 3 - ... - 8 = -14 = = = = -6 3 0 =" at bounding box center [557, 149] width 464 height 180
copy icon "1 - ? + 2 -2"
click at [866, 101] on div "1 - ? + 2 -2 - + + 4 - 7 - 6 -9 - - - 3 - ... - 8 = -14 = = = = -6 3 0 = Which …" at bounding box center [556, 181] width 1021 height 245
click at [640, 421] on text "4" at bounding box center [643, 422] width 13 height 29
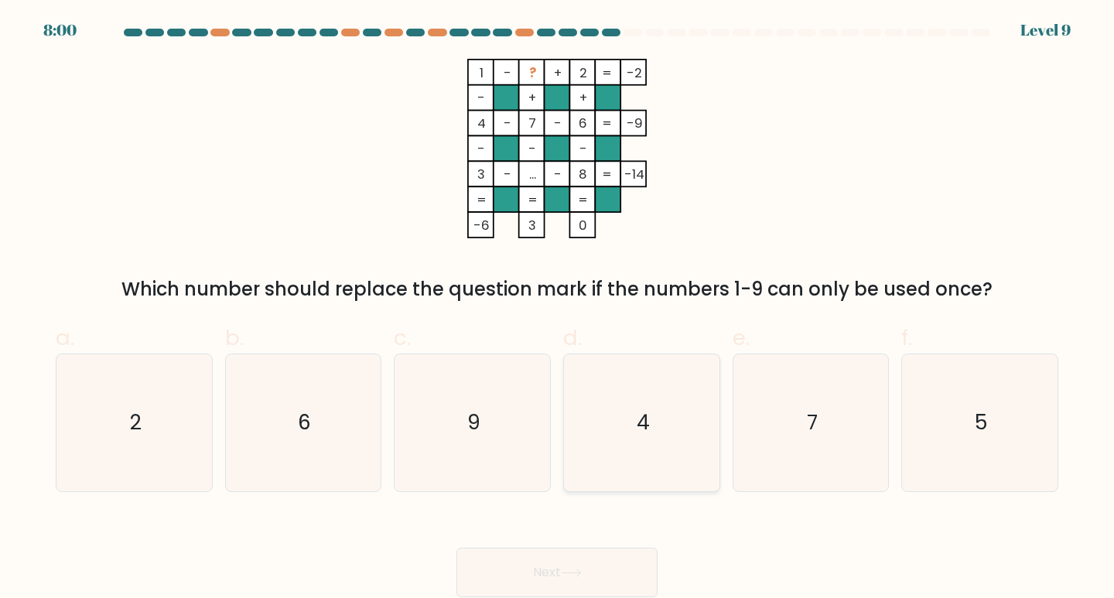
click at [558, 310] on input "d. 4" at bounding box center [557, 304] width 1 height 10
radio input "true"
click at [554, 573] on button "Next" at bounding box center [557, 573] width 201 height 50
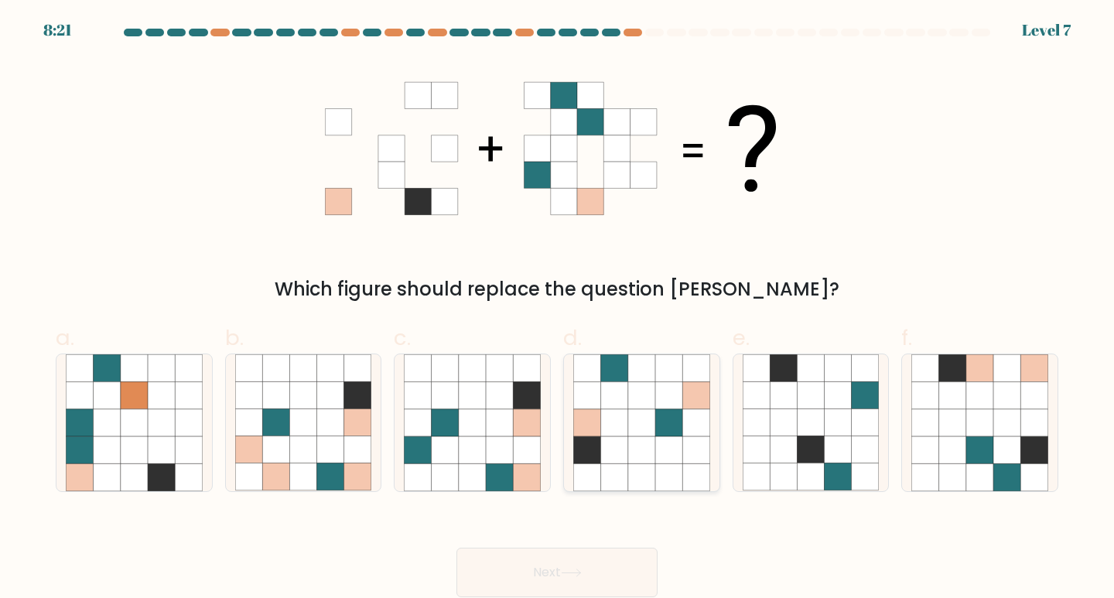
click at [630, 373] on icon at bounding box center [641, 368] width 27 height 27
click at [558, 310] on input "d." at bounding box center [557, 304] width 1 height 10
radio input "true"
click at [552, 573] on button "Next" at bounding box center [557, 573] width 201 height 50
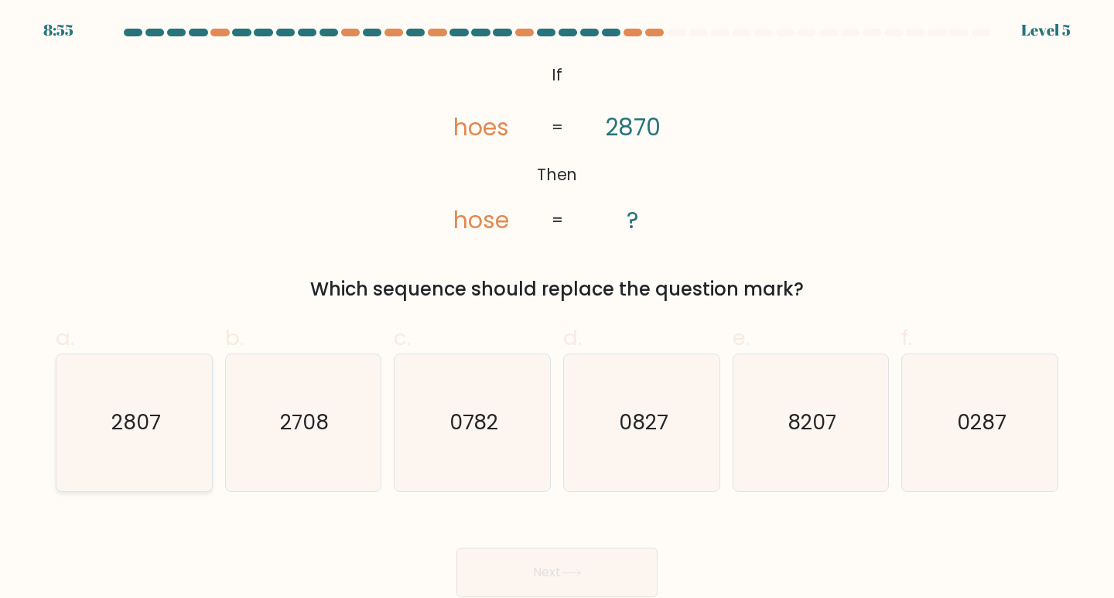
click at [143, 429] on text "2807" at bounding box center [135, 422] width 49 height 29
click at [557, 310] on input "a. 2807" at bounding box center [557, 304] width 1 height 10
radio input "true"
click at [542, 569] on button "Next" at bounding box center [557, 573] width 201 height 50
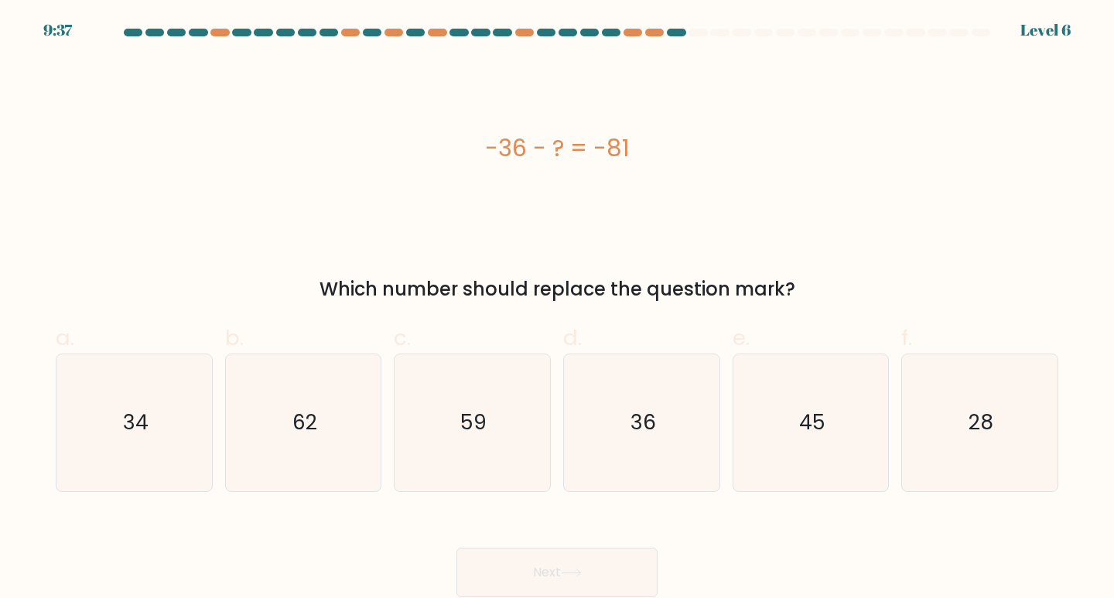
drag, startPoint x: 494, startPoint y: 147, endPoint x: 648, endPoint y: 150, distance: 154.0
click at [648, 150] on div "-36 - ? = -81" at bounding box center [557, 148] width 1003 height 35
click at [498, 153] on div "-36 - ? = -81" at bounding box center [557, 148] width 1003 height 35
drag, startPoint x: 459, startPoint y: 146, endPoint x: 641, endPoint y: 149, distance: 182.6
click at [641, 149] on div "-36 - ? = -81" at bounding box center [557, 148] width 1003 height 35
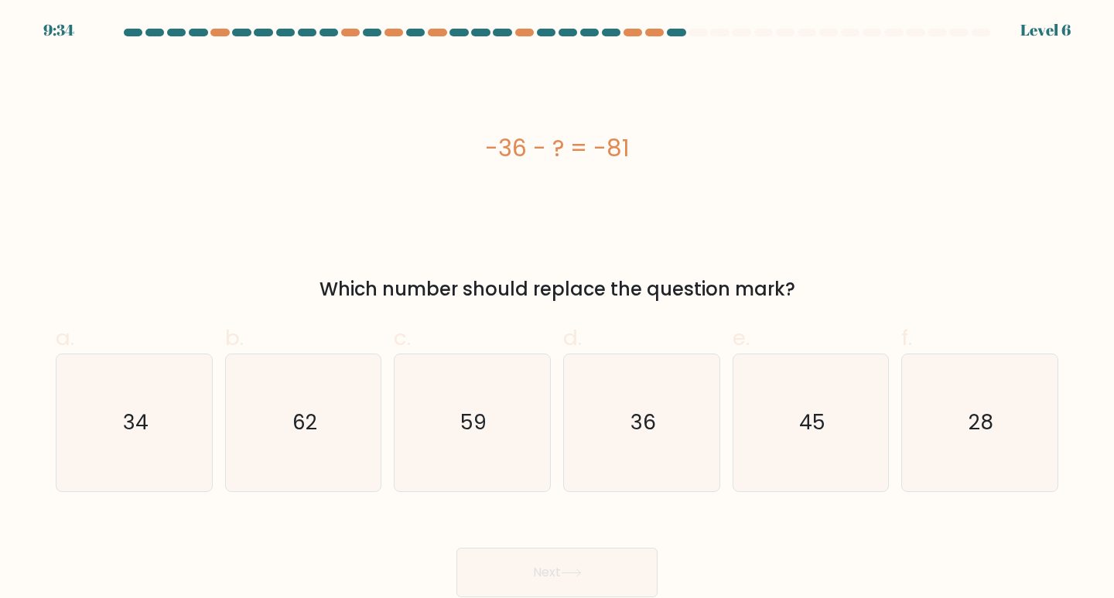
copy div "-36 - ? = -81"
click at [918, 375] on div "a. 34 b. 62 c." at bounding box center [557, 401] width 1015 height 183
click at [812, 422] on text "45" at bounding box center [812, 422] width 26 height 29
click at [558, 310] on input "e. 45" at bounding box center [557, 304] width 1 height 10
radio input "true"
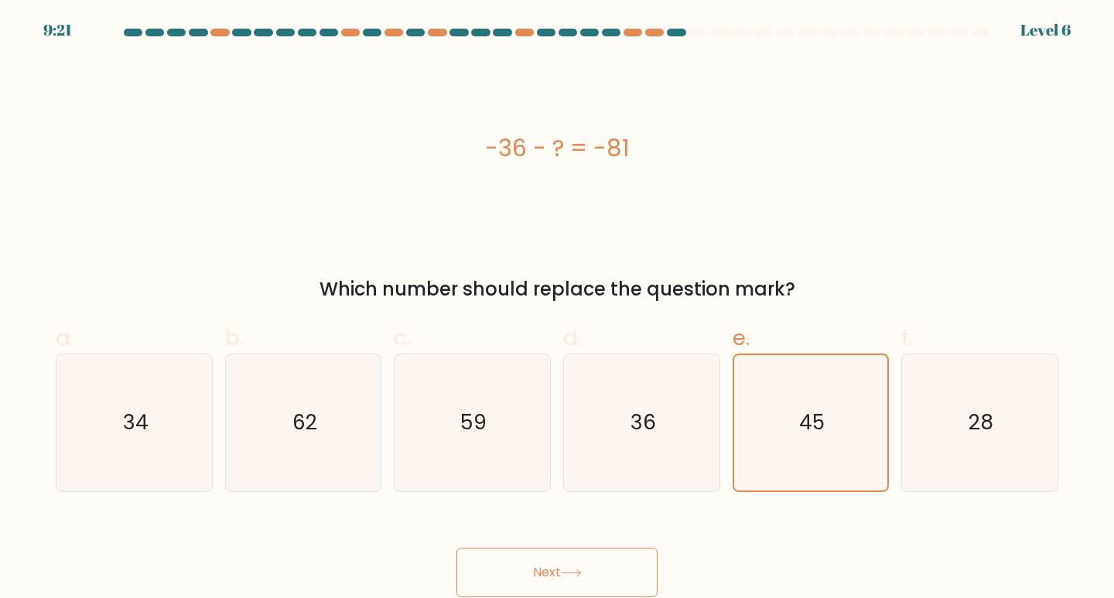
click at [551, 569] on button "Next" at bounding box center [557, 573] width 201 height 50
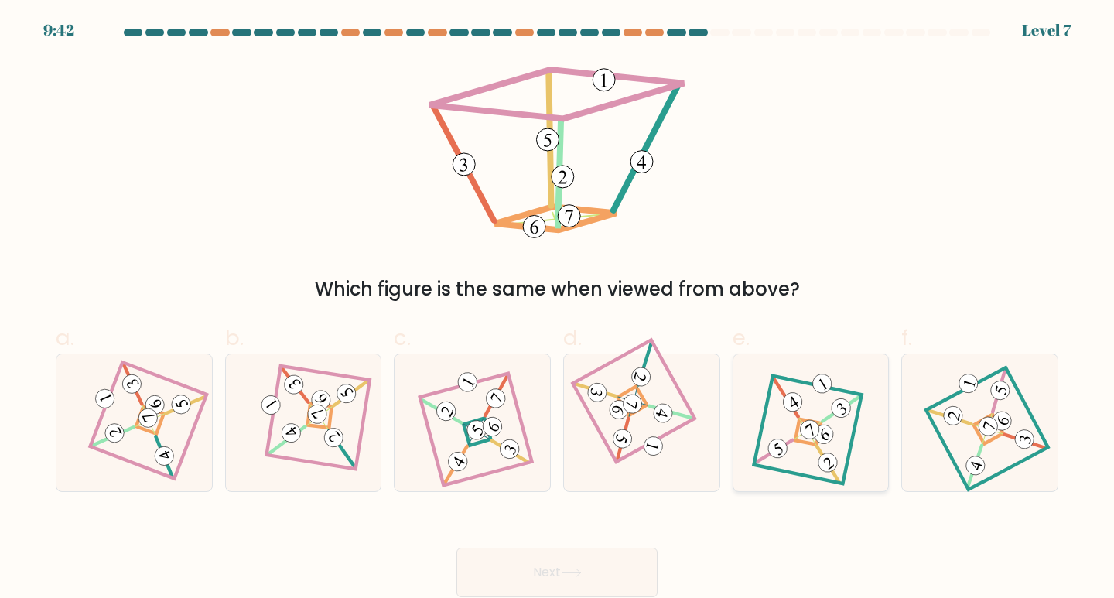
click at [809, 450] on icon at bounding box center [811, 422] width 94 height 109
click at [558, 310] on input "e." at bounding box center [557, 304] width 1 height 10
radio input "true"
click at [556, 571] on button "Next" at bounding box center [557, 573] width 201 height 50
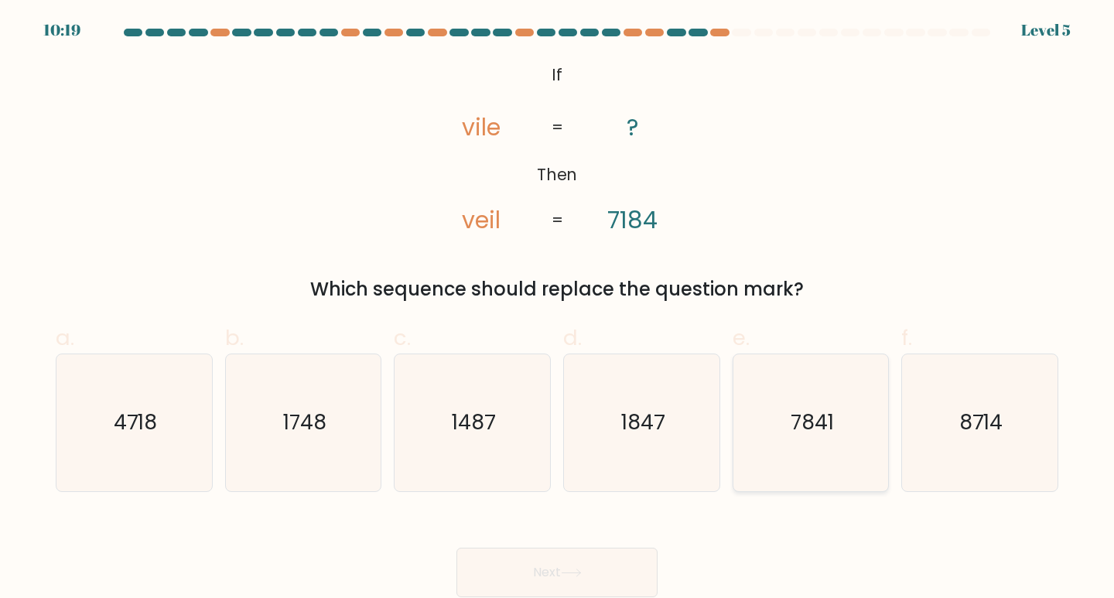
click at [791, 422] on text "7841" at bounding box center [812, 422] width 43 height 29
click at [558, 310] on input "e. 7841" at bounding box center [557, 304] width 1 height 10
radio input "true"
click at [548, 569] on button "Next" at bounding box center [557, 573] width 201 height 50
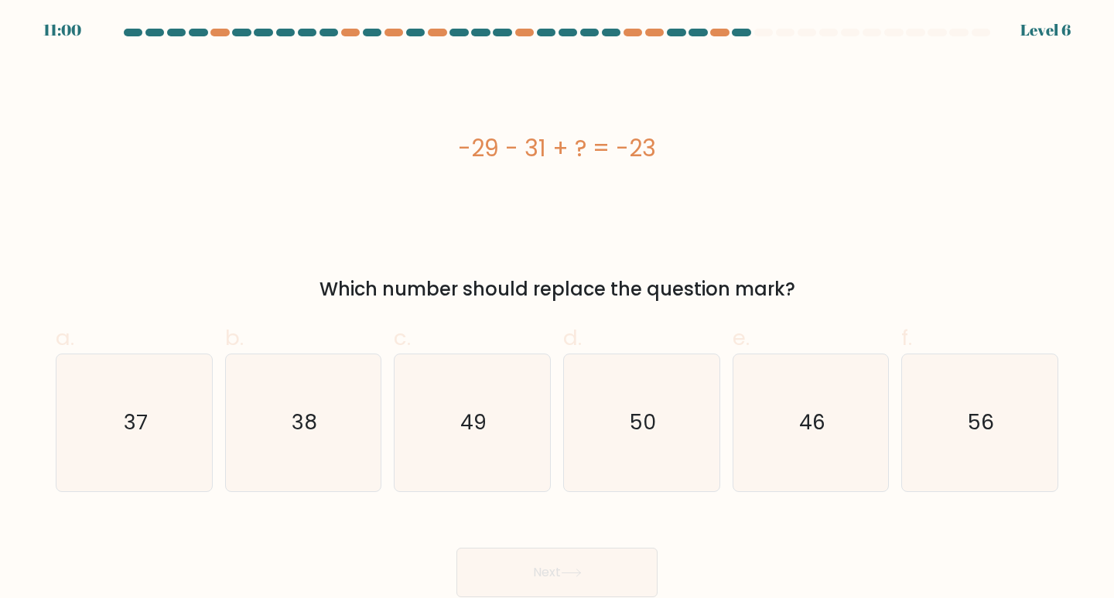
drag, startPoint x: 450, startPoint y: 147, endPoint x: 671, endPoint y: 157, distance: 221.5
click at [671, 157] on div "-29 - 31 + ? = -23" at bounding box center [557, 148] width 1003 height 35
copy div "-29 - 31 + ? = -23"
click at [159, 418] on icon "37" at bounding box center [134, 422] width 137 height 137
click at [557, 310] on input "a. 37" at bounding box center [557, 304] width 1 height 10
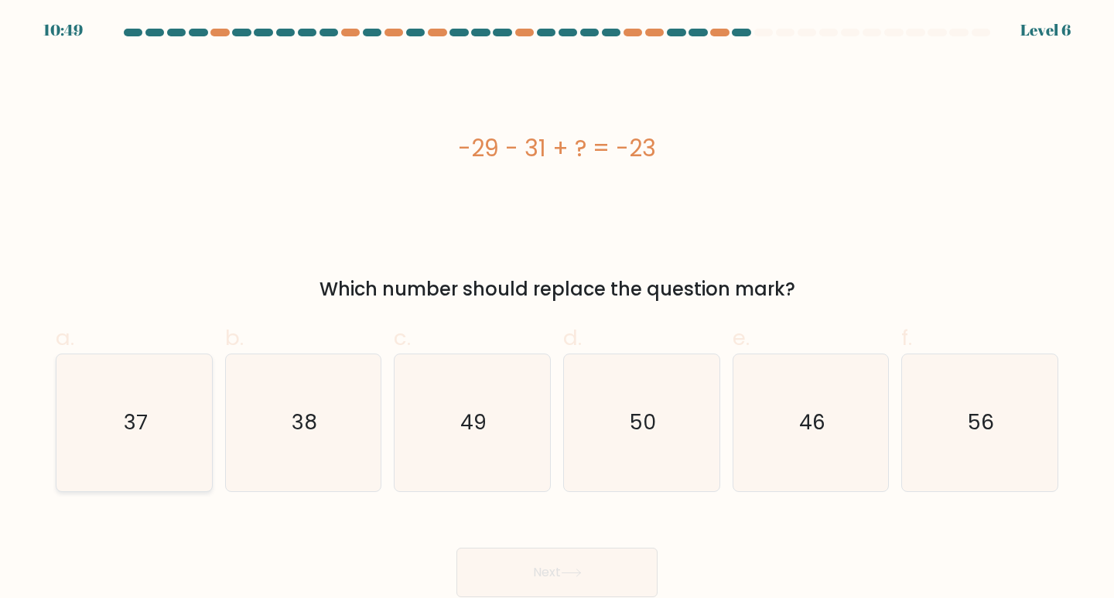
radio input "true"
click at [545, 579] on button "Next" at bounding box center [557, 573] width 201 height 50
click at [537, 571] on button "Next" at bounding box center [557, 573] width 201 height 50
click at [542, 574] on button "Next" at bounding box center [557, 573] width 201 height 50
click at [539, 573] on button "Next" at bounding box center [557, 573] width 201 height 50
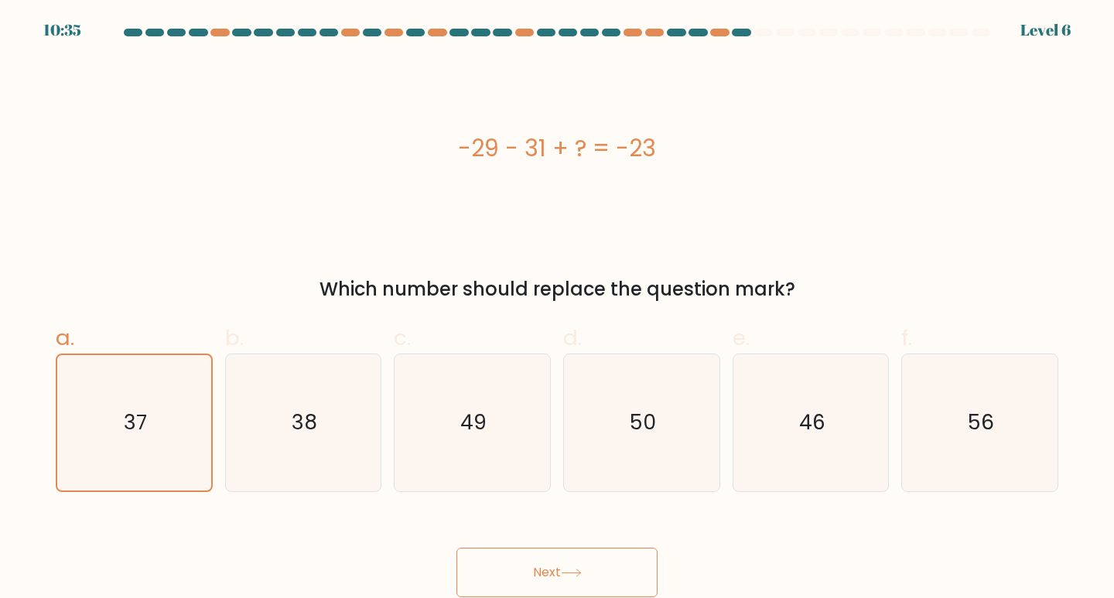
click at [546, 572] on button "Next" at bounding box center [557, 573] width 201 height 50
click at [556, 573] on button "Next" at bounding box center [557, 573] width 201 height 50
click at [801, 421] on text "46" at bounding box center [812, 422] width 26 height 29
click at [558, 310] on input "e. 46" at bounding box center [557, 304] width 1 height 10
radio input "true"
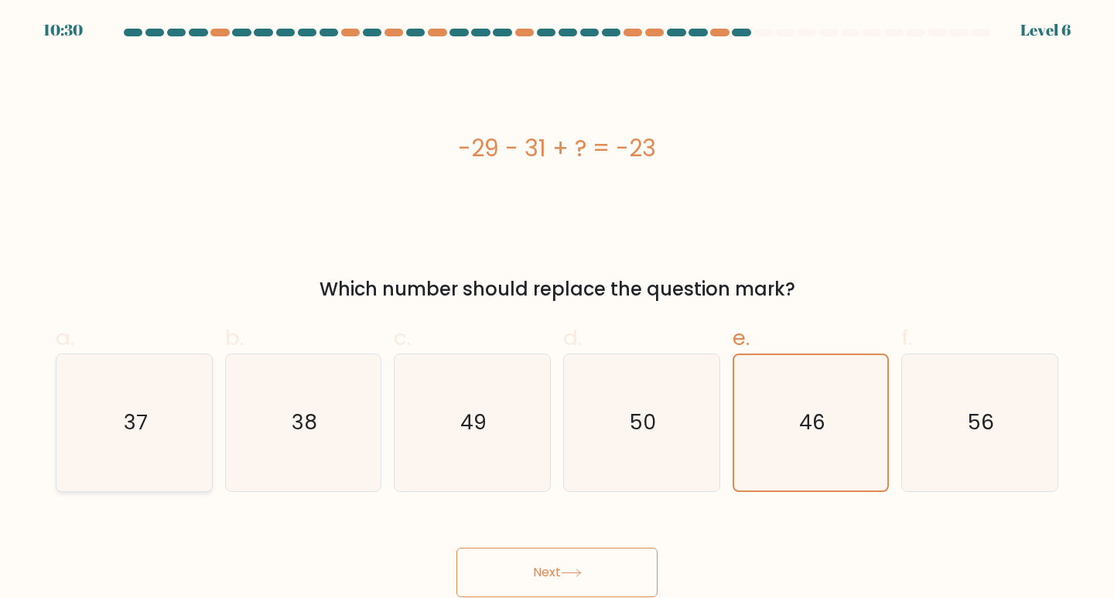
click at [139, 426] on text "37" at bounding box center [135, 422] width 23 height 29
click at [557, 310] on input "a. 37" at bounding box center [557, 304] width 1 height 10
radio input "true"
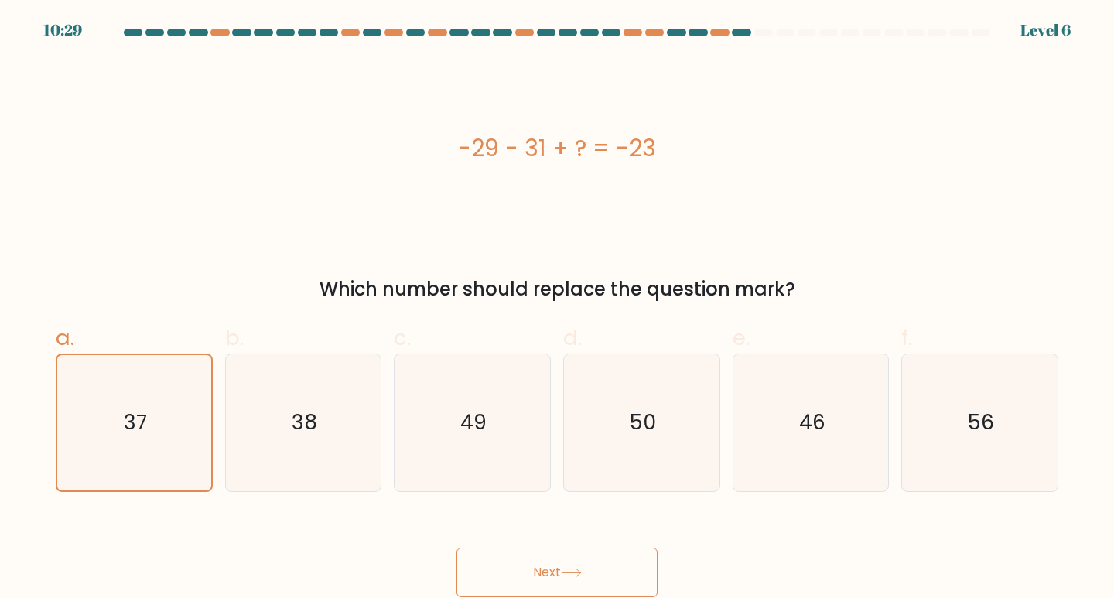
click at [546, 574] on button "Next" at bounding box center [557, 573] width 201 height 50
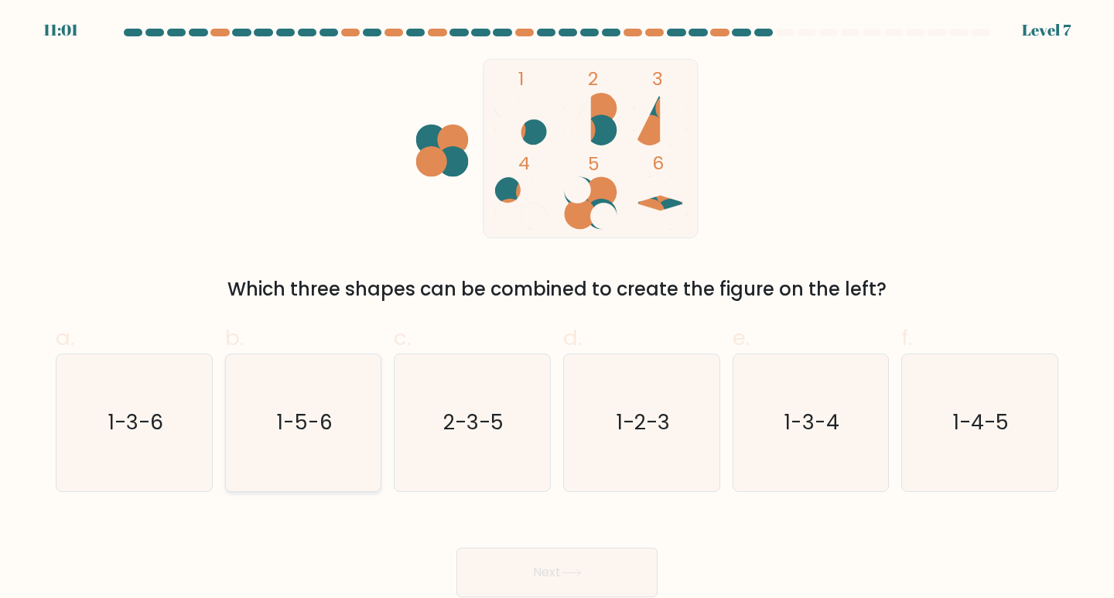
click at [312, 429] on text "1-5-6" at bounding box center [305, 422] width 56 height 29
click at [557, 310] on input "b. 1-5-6" at bounding box center [557, 304] width 1 height 10
radio input "true"
click at [312, 429] on text "1-5-6" at bounding box center [304, 423] width 53 height 28
click at [557, 310] on input "b. 1-5-6" at bounding box center [557, 304] width 1 height 10
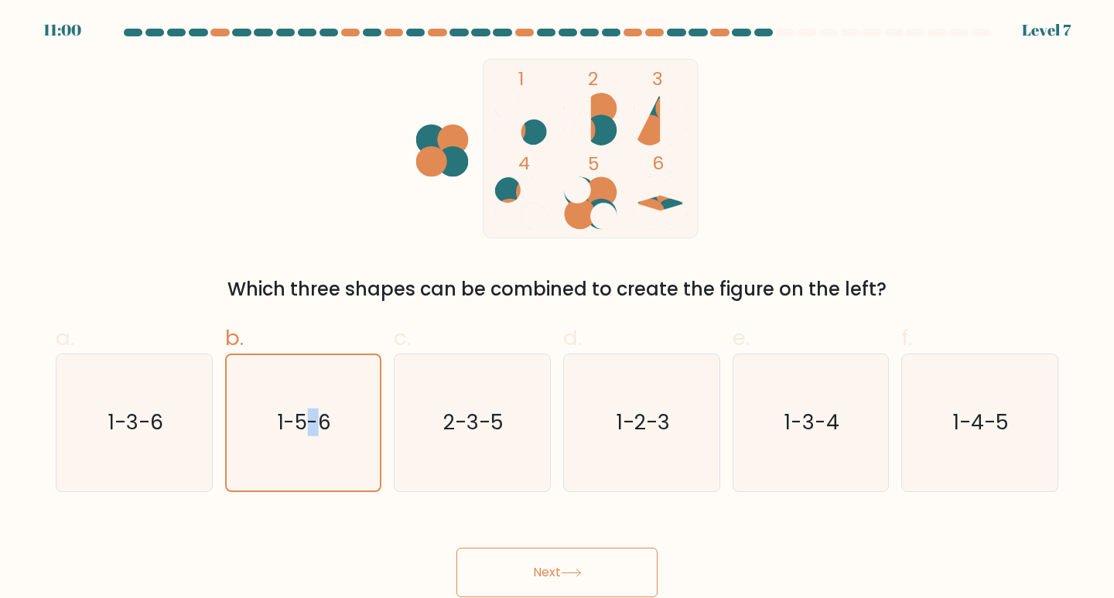
click at [558, 563] on button "Next" at bounding box center [557, 573] width 201 height 50
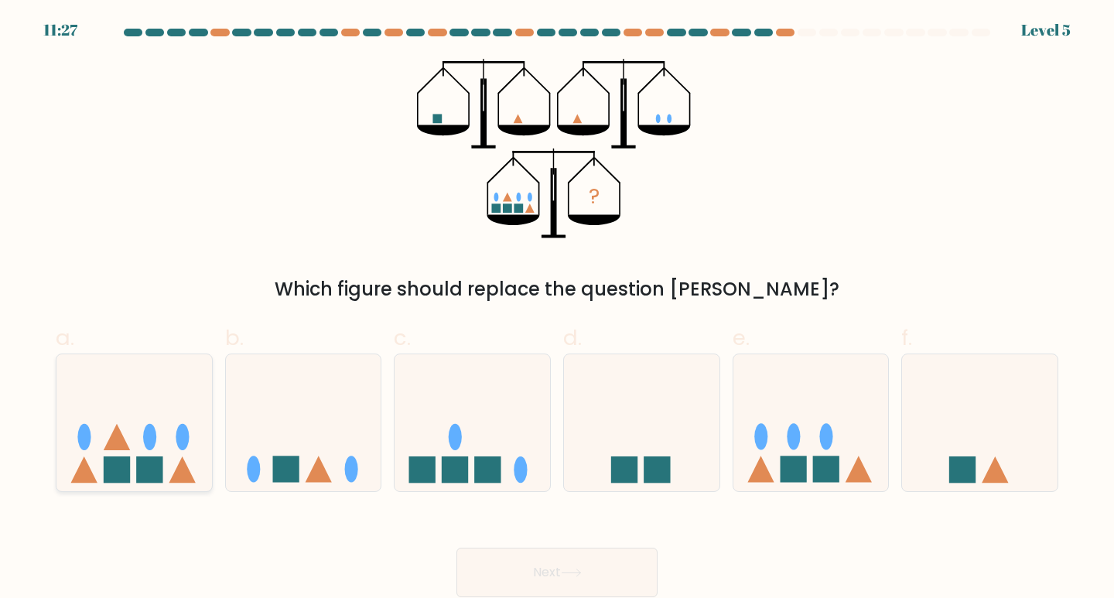
click at [145, 460] on rect at bounding box center [149, 470] width 26 height 26
click at [557, 310] on input "a." at bounding box center [557, 304] width 1 height 10
radio input "true"
click at [553, 572] on button "Next" at bounding box center [557, 573] width 201 height 50
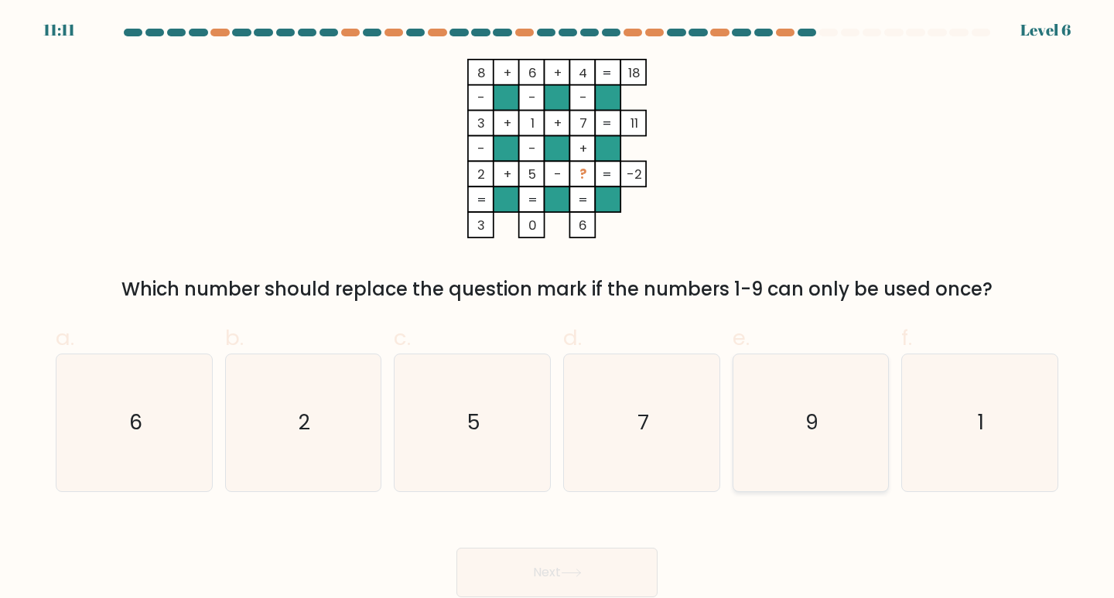
click at [819, 419] on text "9" at bounding box center [811, 422] width 13 height 29
click at [558, 310] on input "e. 9" at bounding box center [557, 304] width 1 height 10
radio input "true"
click at [558, 569] on button "Next" at bounding box center [557, 573] width 201 height 50
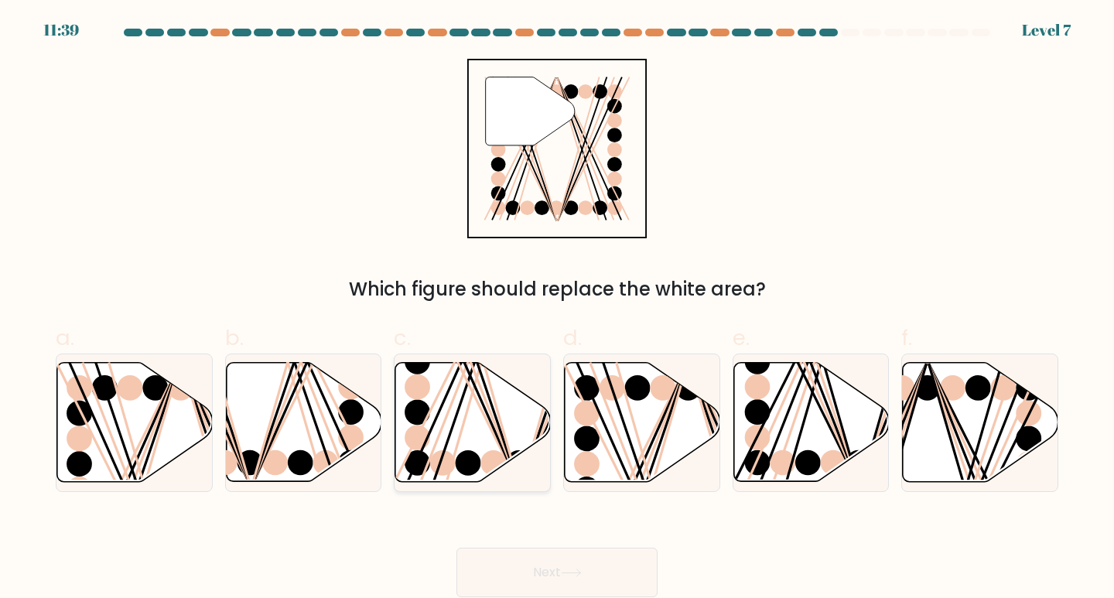
click at [465, 416] on line at bounding box center [482, 360] width 72 height 248
click at [557, 310] on input "c." at bounding box center [557, 304] width 1 height 10
radio input "true"
click at [565, 564] on button "Next" at bounding box center [557, 573] width 201 height 50
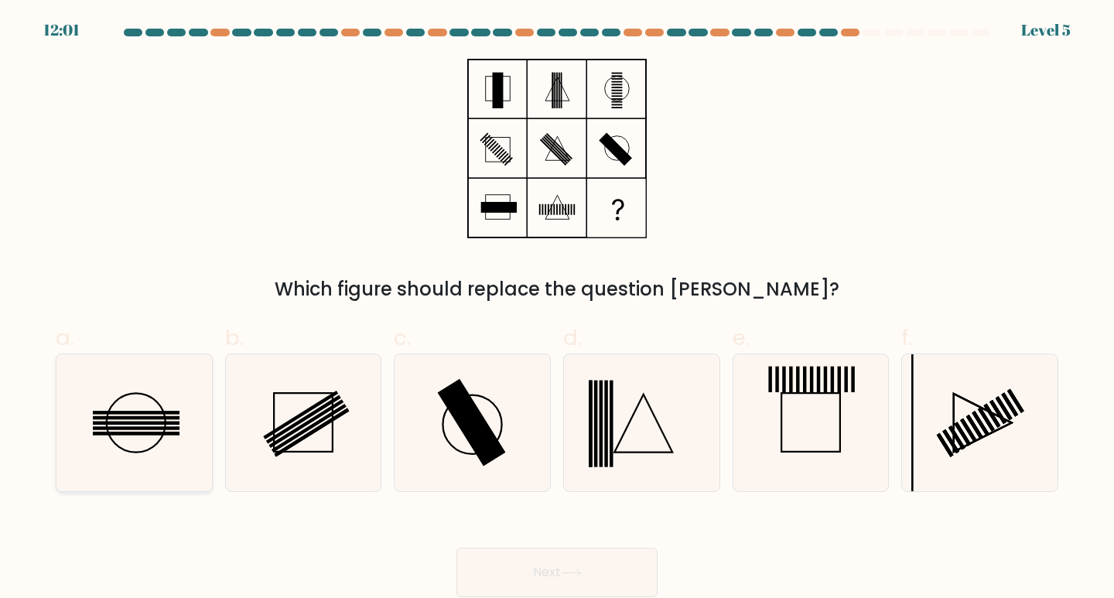
click at [143, 422] on rect at bounding box center [136, 423] width 87 height 3
click at [557, 310] on input "a." at bounding box center [557, 304] width 1 height 10
radio input "true"
click at [552, 573] on button "Next" at bounding box center [557, 573] width 201 height 50
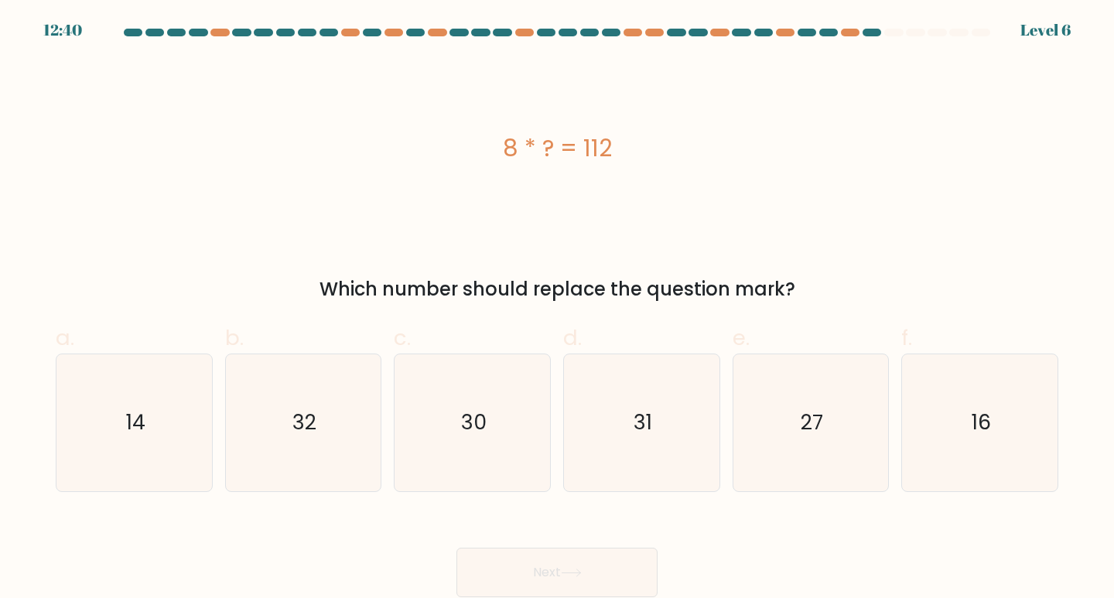
drag, startPoint x: 491, startPoint y: 153, endPoint x: 635, endPoint y: 151, distance: 143.9
click at [635, 151] on div "8 * ? = 112" at bounding box center [557, 148] width 1003 height 35
copy div "8 * ? = 112"
click at [145, 419] on text "14" at bounding box center [135, 422] width 19 height 29
click at [557, 310] on input "a. 14" at bounding box center [557, 304] width 1 height 10
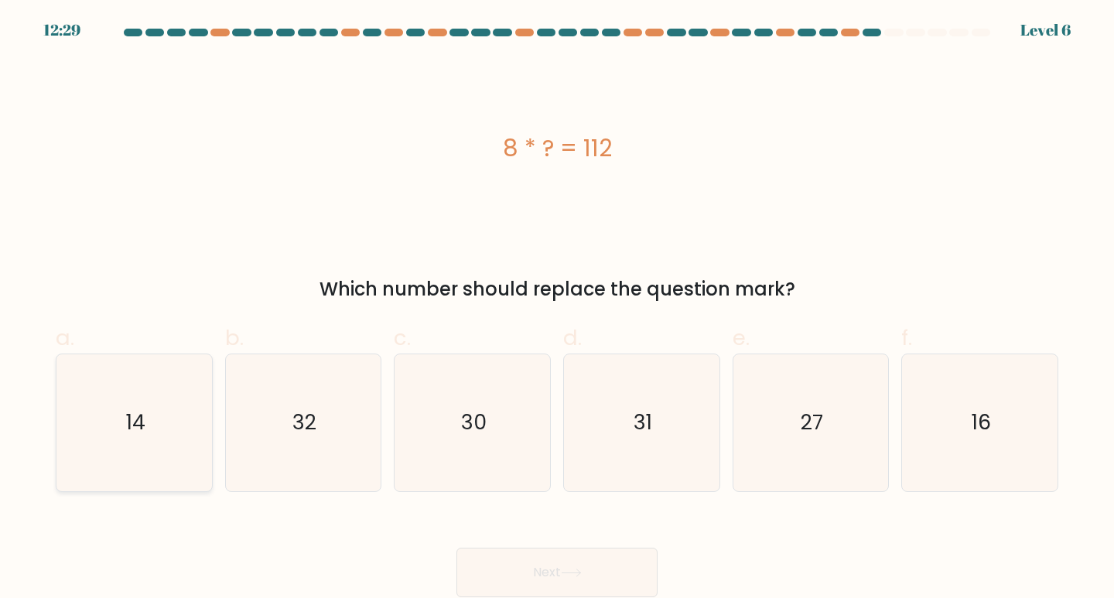
radio input "true"
click at [544, 566] on button "Next" at bounding box center [557, 573] width 201 height 50
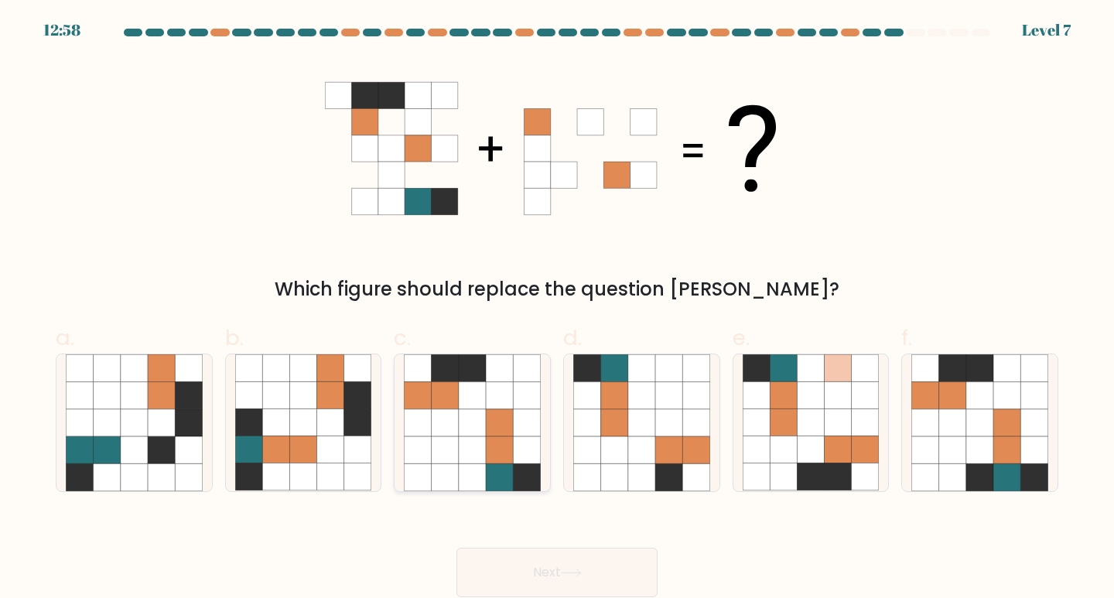
click at [451, 394] on icon at bounding box center [445, 395] width 27 height 27
click at [557, 310] on input "c." at bounding box center [557, 304] width 1 height 10
radio input "true"
click at [551, 576] on button "Next" at bounding box center [557, 573] width 201 height 50
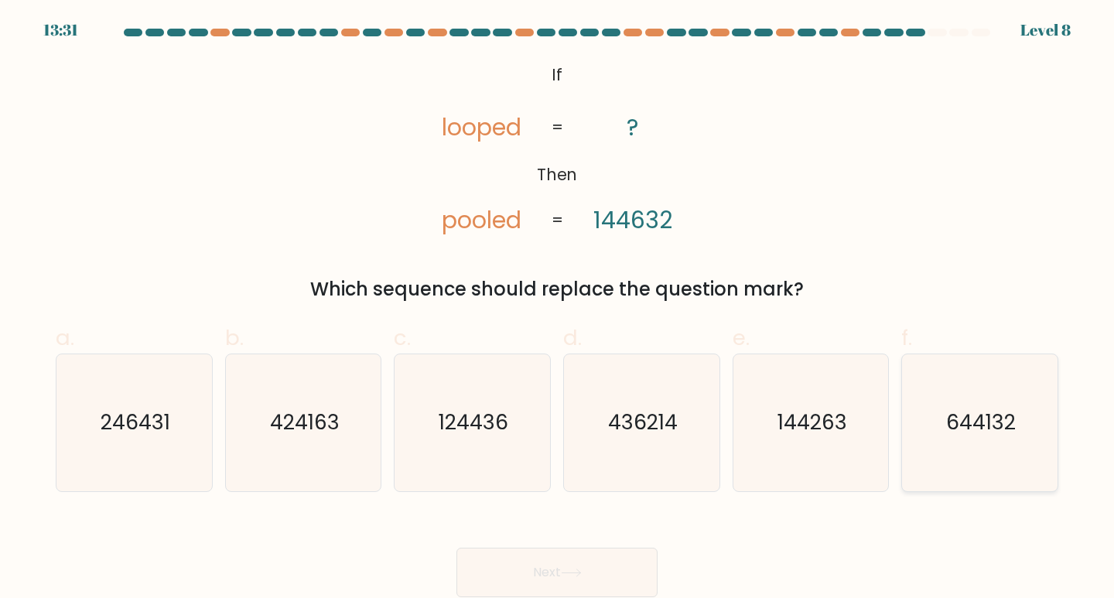
click at [976, 429] on text "644132" at bounding box center [981, 422] width 70 height 29
click at [558, 310] on input "f. 644132" at bounding box center [557, 304] width 1 height 10
radio input "true"
click at [543, 574] on button "Next" at bounding box center [557, 573] width 201 height 50
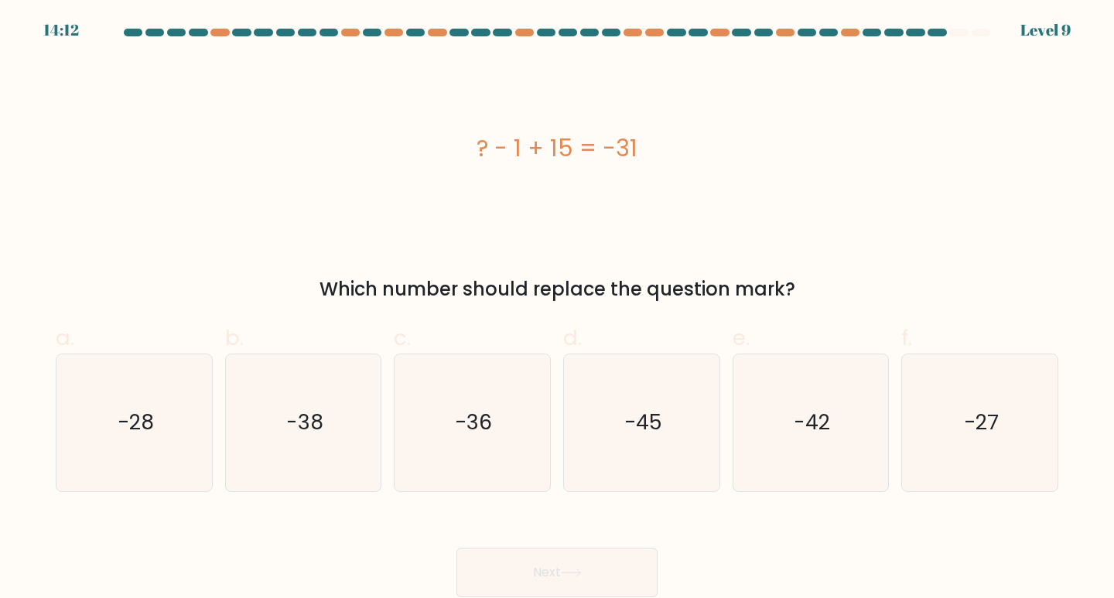
drag, startPoint x: 464, startPoint y: 140, endPoint x: 647, endPoint y: 159, distance: 183.6
click at [647, 159] on div "? - 1 + 15 = -31" at bounding box center [557, 148] width 1003 height 35
copy div "? - 1 + 15 = -31"
click at [655, 423] on text "-45" at bounding box center [643, 422] width 38 height 29
click at [558, 310] on input "d. -45" at bounding box center [557, 304] width 1 height 10
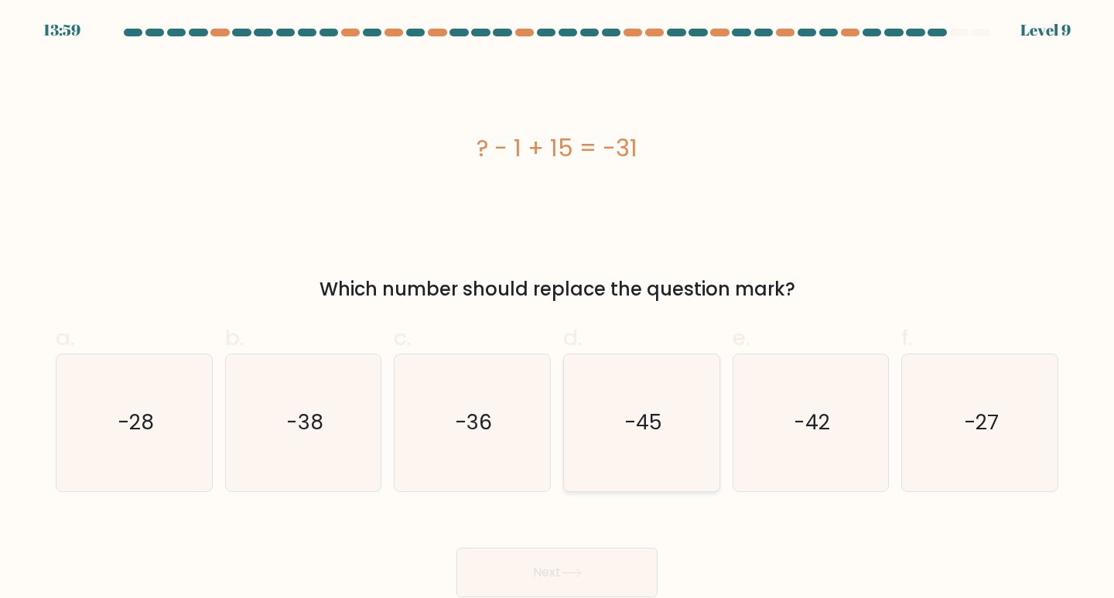
radio input "true"
click at [549, 573] on button "Next" at bounding box center [557, 573] width 201 height 50
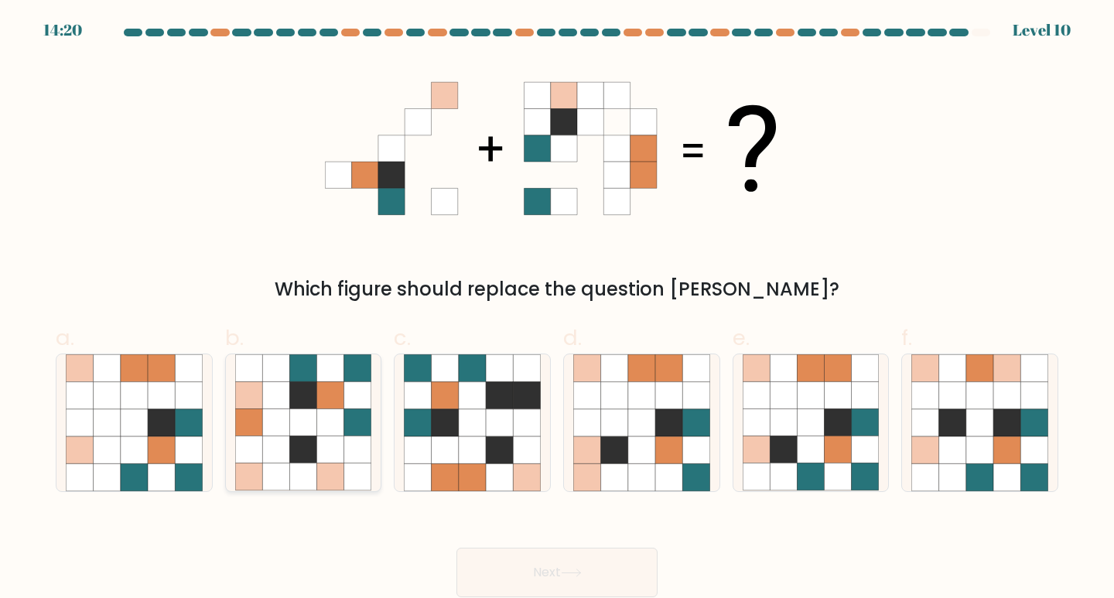
click at [318, 411] on icon at bounding box center [330, 422] width 27 height 27
click at [557, 310] on input "b." at bounding box center [557, 304] width 1 height 10
radio input "true"
click at [657, 389] on icon at bounding box center [668, 395] width 27 height 27
click at [558, 310] on input "d." at bounding box center [557, 304] width 1 height 10
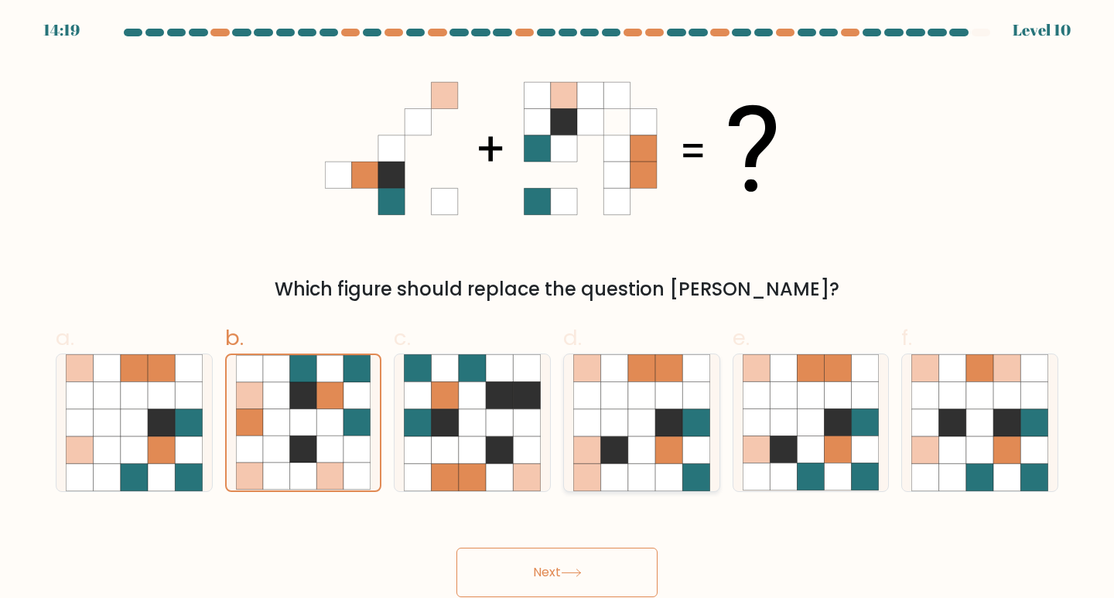
radio input "true"
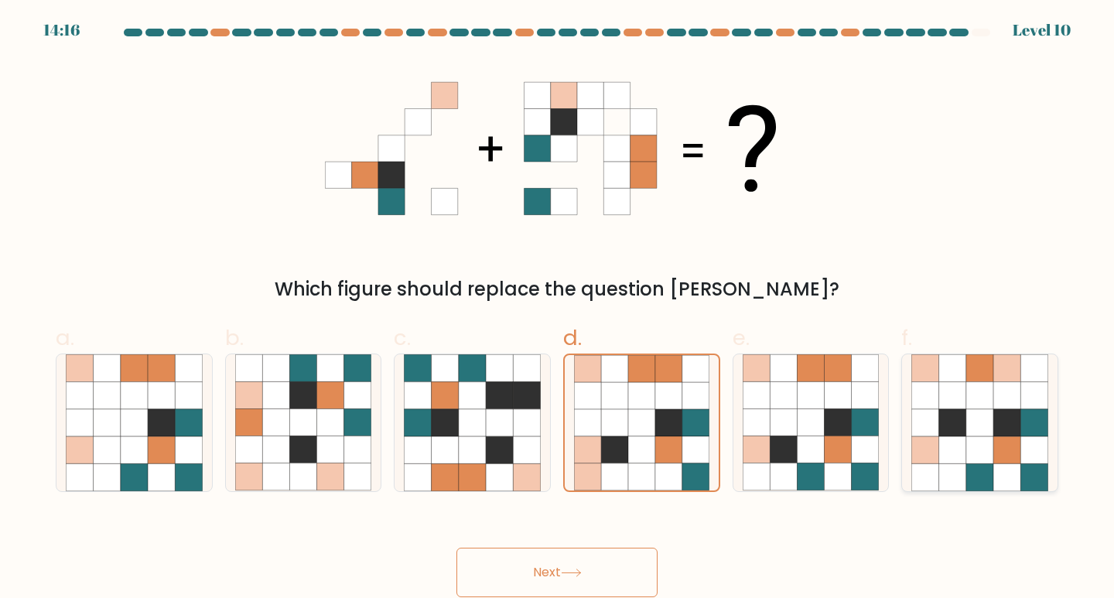
click at [956, 391] on icon at bounding box center [952, 395] width 27 height 27
click at [558, 310] on input "f." at bounding box center [557, 304] width 1 height 10
radio input "true"
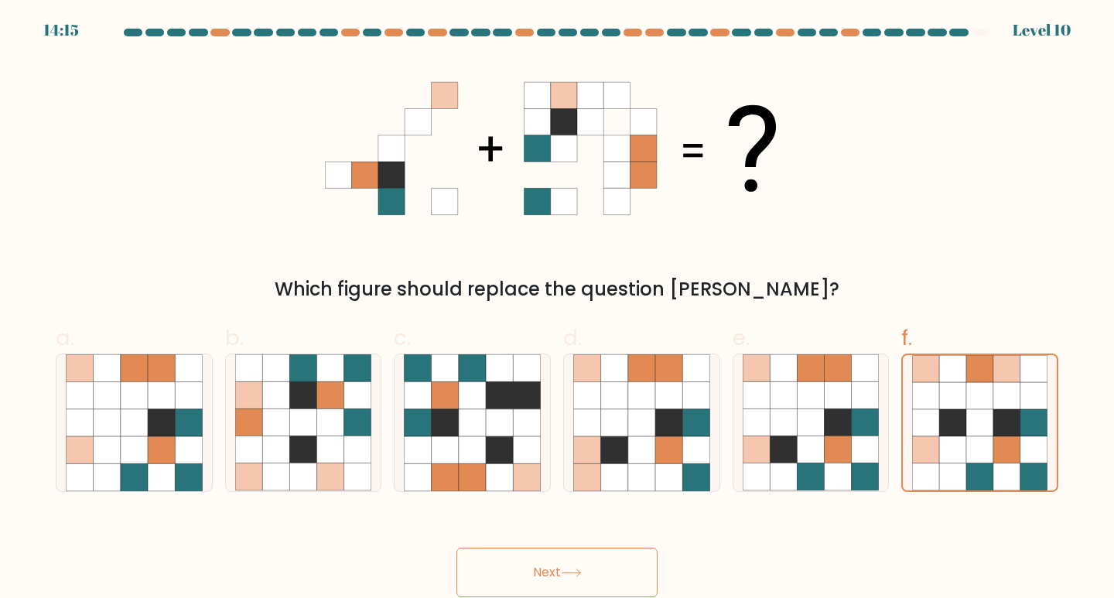
click at [531, 568] on button "Next" at bounding box center [557, 573] width 201 height 50
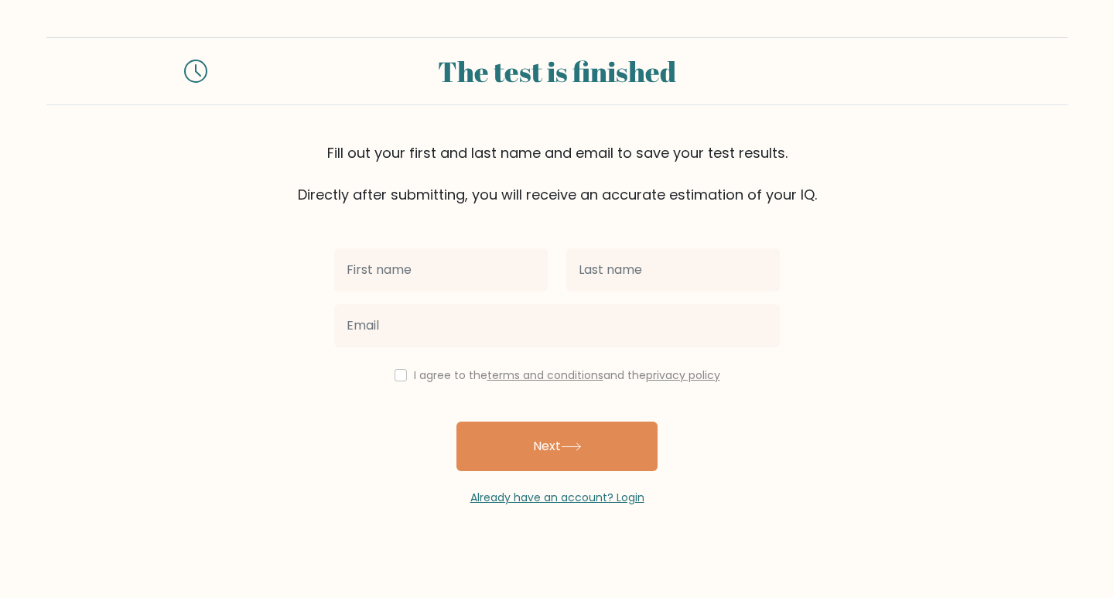
click at [389, 265] on input "text" at bounding box center [441, 269] width 214 height 43
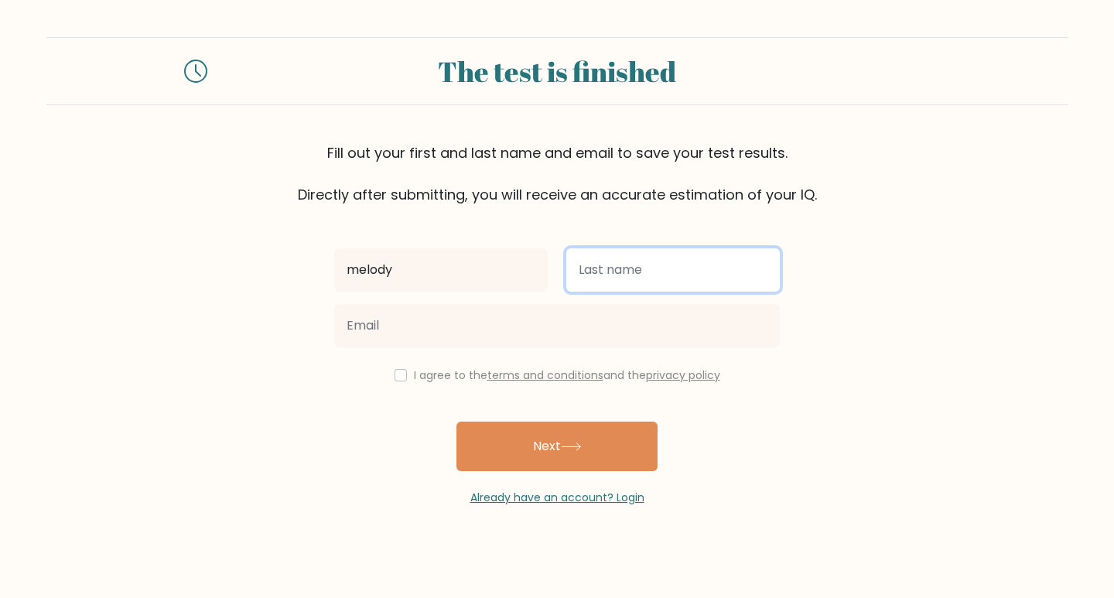
click at [686, 273] on input "text" at bounding box center [673, 269] width 214 height 43
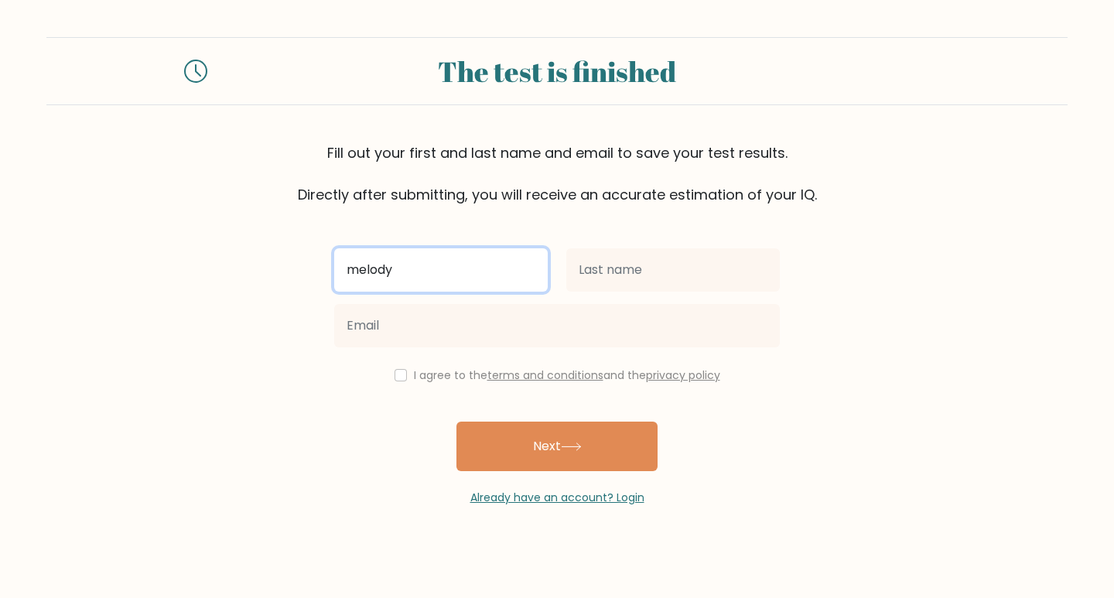
drag, startPoint x: 440, startPoint y: 273, endPoint x: 248, endPoint y: 257, distance: 191.8
click at [248, 257] on form "The test is finished Fill out your first and last name and email to save your t…" at bounding box center [557, 271] width 1114 height 469
type input "Melody"
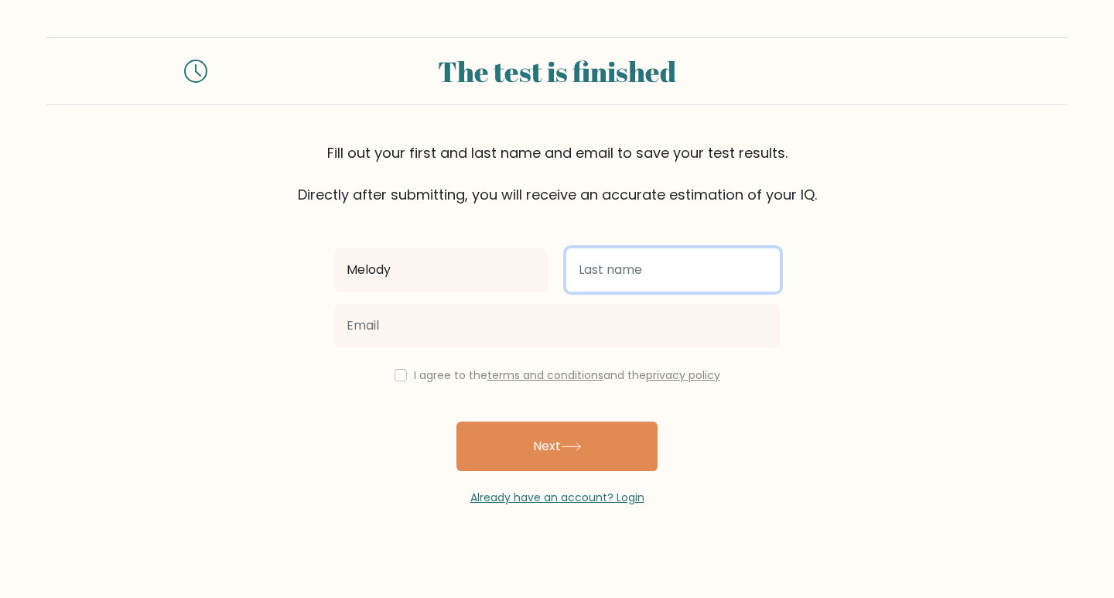
click at [641, 275] on input "text" at bounding box center [673, 269] width 214 height 43
type input "[PERSON_NAME]"
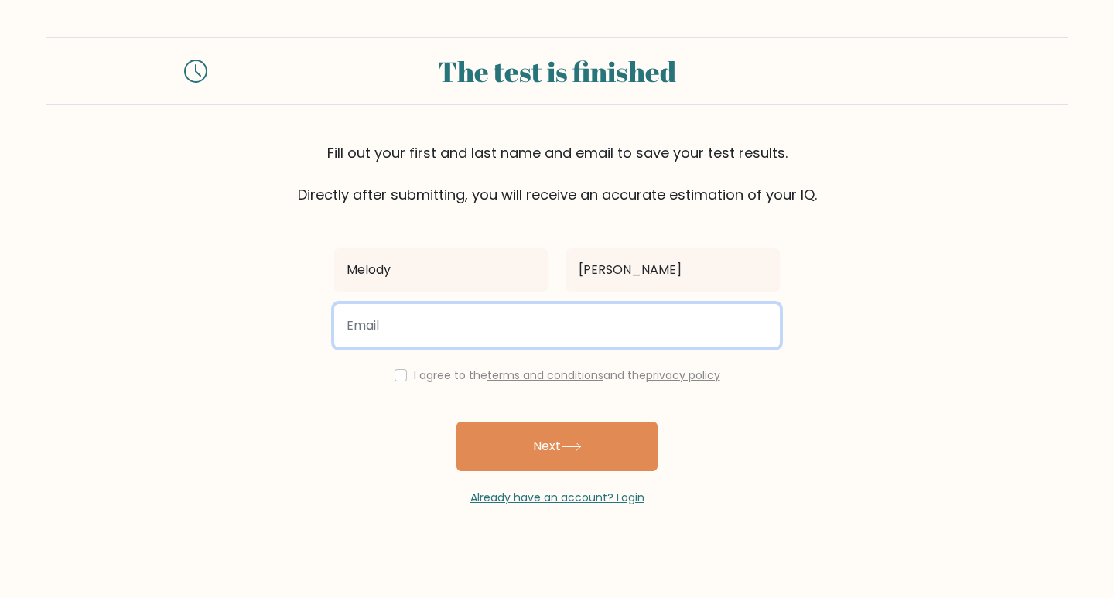
click at [468, 332] on input "email" at bounding box center [557, 325] width 446 height 43
type input "owdie19@gmail.com"
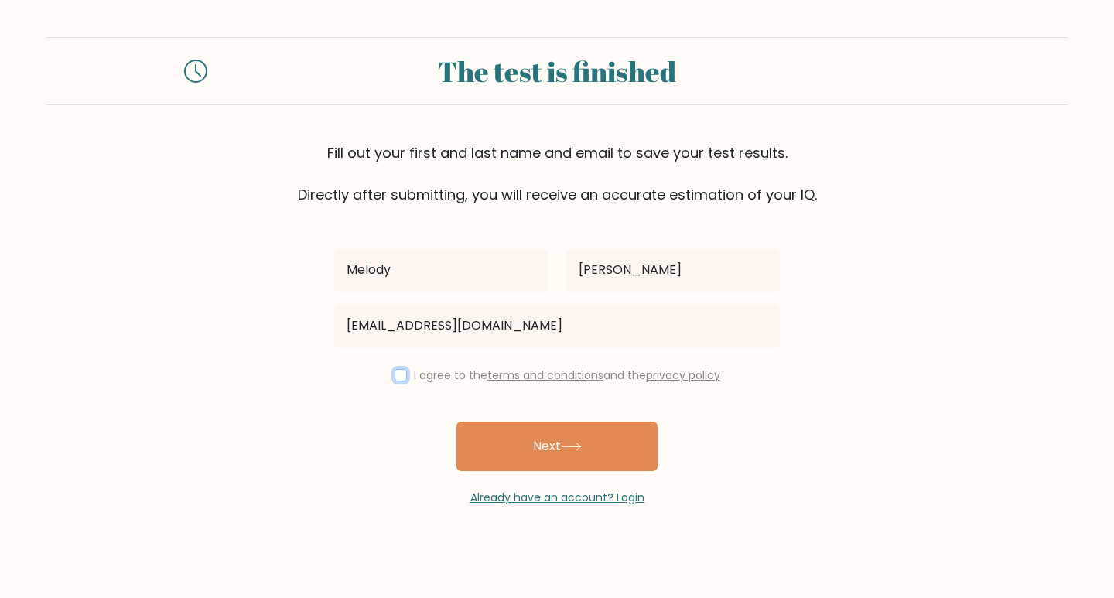
click at [402, 375] on input "checkbox" at bounding box center [401, 375] width 12 height 12
checkbox input "true"
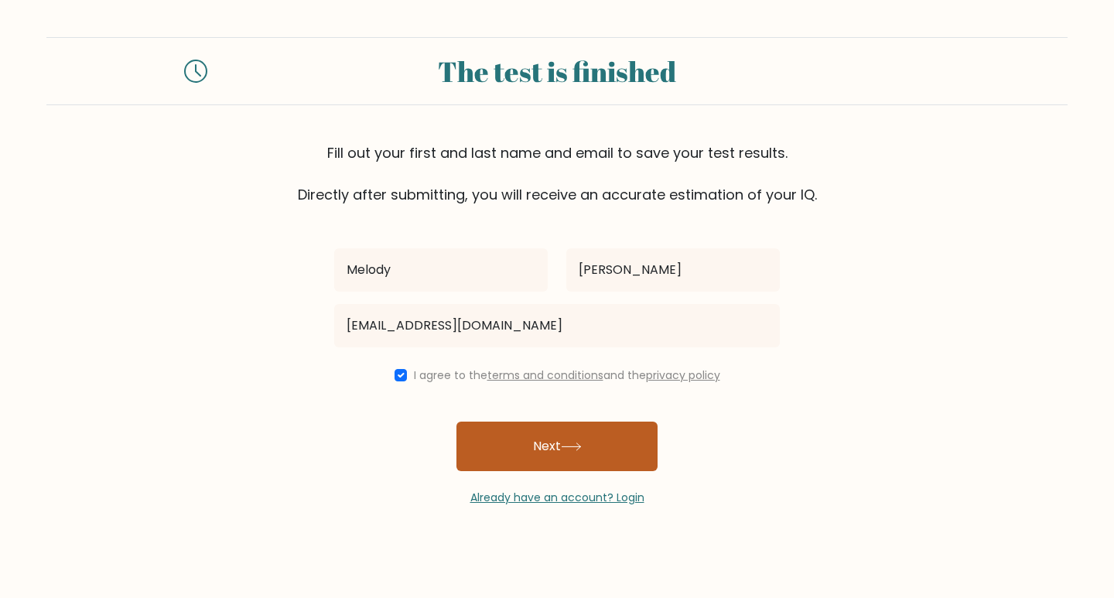
click at [565, 449] on icon at bounding box center [571, 447] width 21 height 9
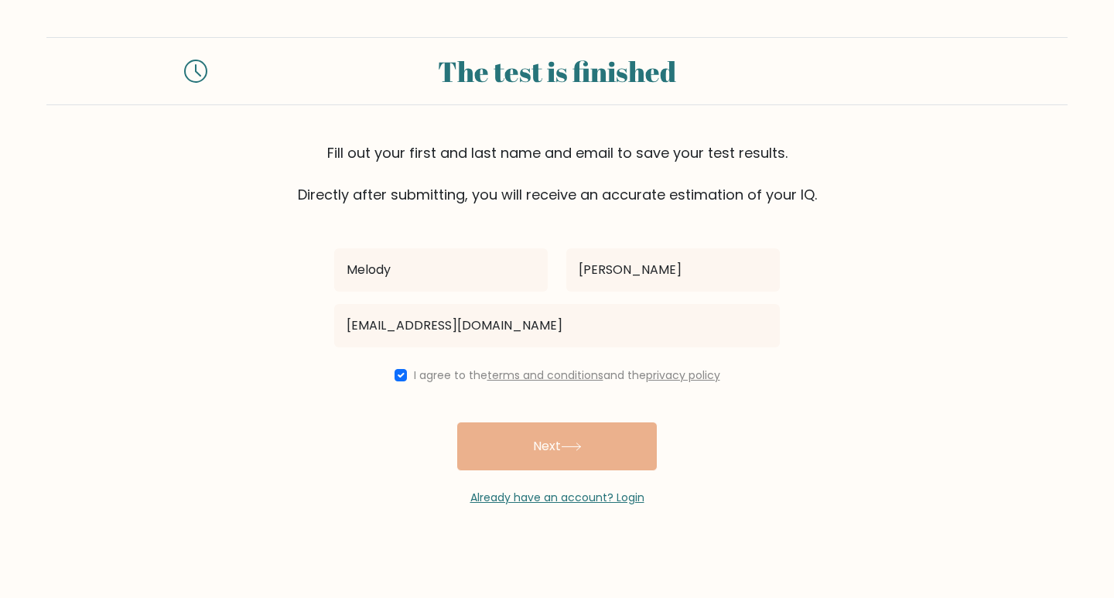
click at [565, 449] on div "Melody Reyes owdie19@gmail.com I agree to the terms and conditions and the priv…" at bounding box center [557, 355] width 464 height 301
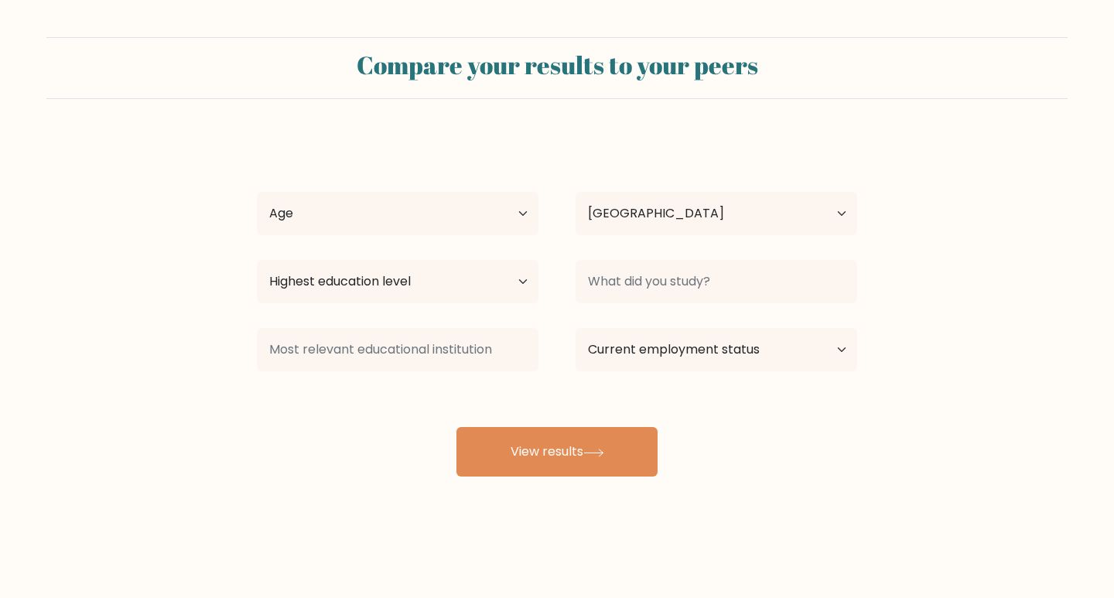
select select "PH"
click at [323, 208] on select "Age Under 18 years old 18-24 years old 25-34 years old 35-44 years old 45-54 ye…" at bounding box center [398, 213] width 282 height 43
select select "35_44"
click at [257, 192] on select "Age Under 18 years old 18-24 years old 25-34 years old 35-44 years old 45-54 ye…" at bounding box center [398, 213] width 282 height 43
click at [520, 282] on select "Highest education level No schooling Primary Lower Secondary Upper Secondary Oc…" at bounding box center [398, 281] width 282 height 43
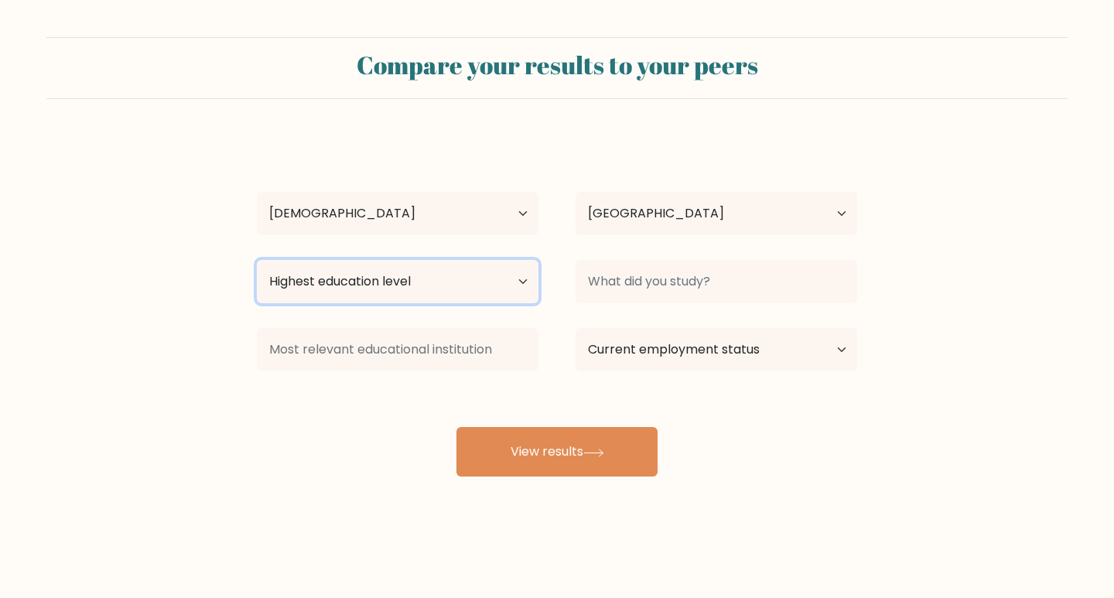
select select "upper_secondary"
click at [257, 260] on select "Highest education level No schooling Primary Lower Secondary Upper Secondary Oc…" at bounding box center [398, 281] width 282 height 43
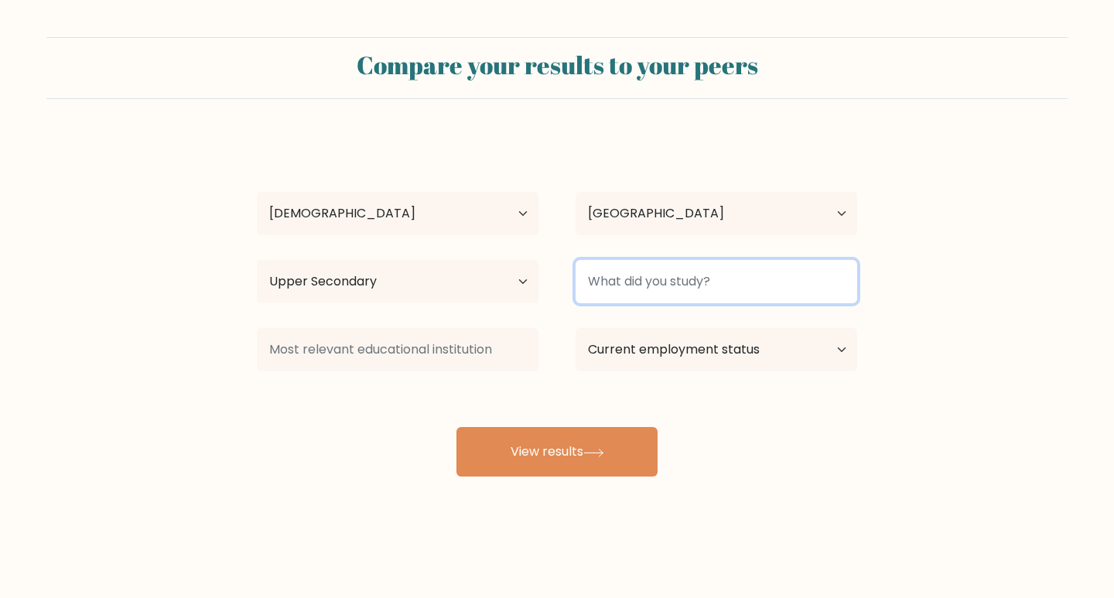
click at [665, 288] on input at bounding box center [717, 281] width 282 height 43
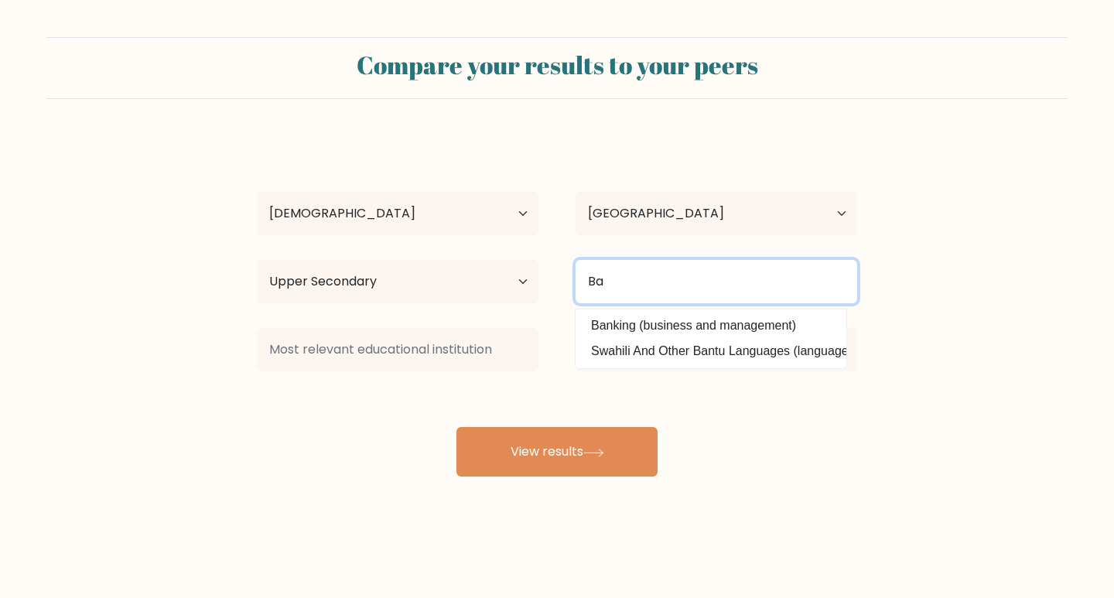
type input "B"
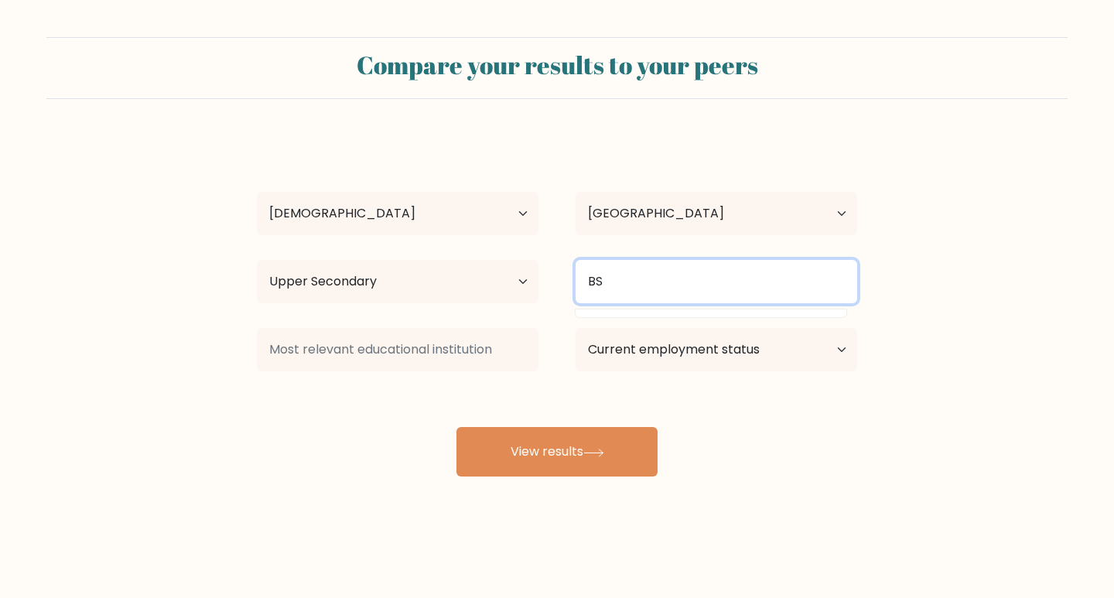
type input "B"
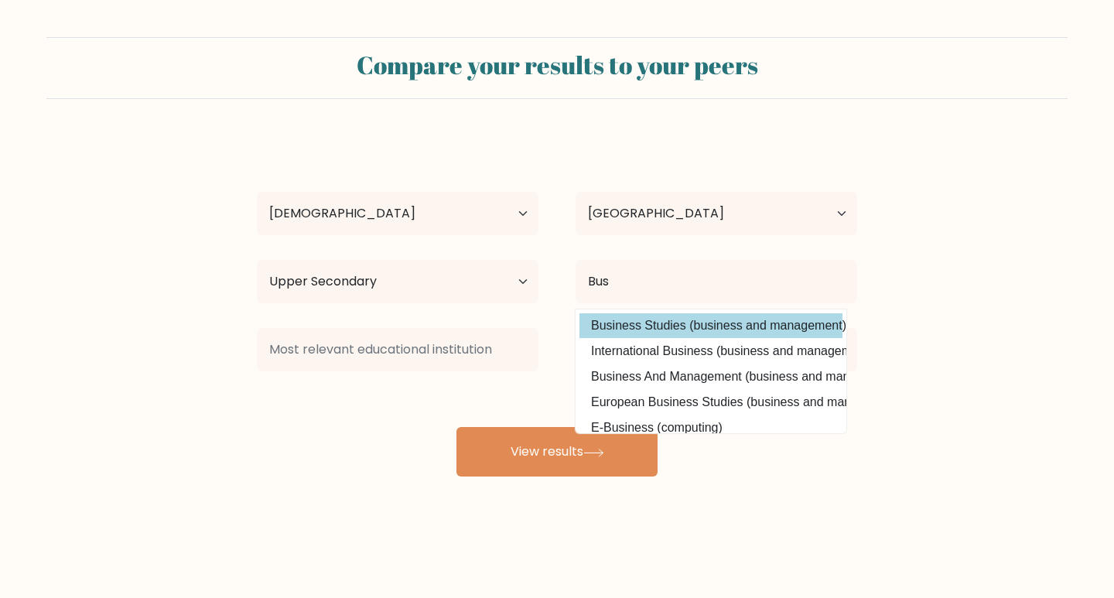
click at [699, 325] on div "Melody Reyes Age Under 18 years old 18-24 years old 25-34 years old 35-44 years…" at bounding box center [557, 306] width 619 height 340
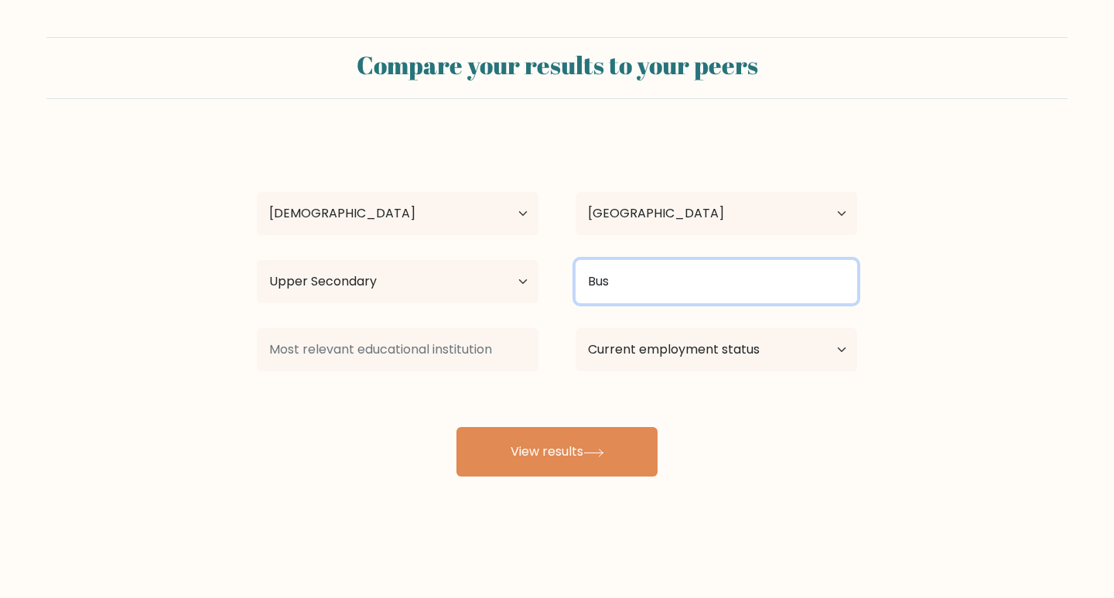
drag, startPoint x: 642, startPoint y: 288, endPoint x: 577, endPoint y: 289, distance: 65.0
click at [577, 289] on input "Bus" at bounding box center [717, 281] width 282 height 43
type input "V"
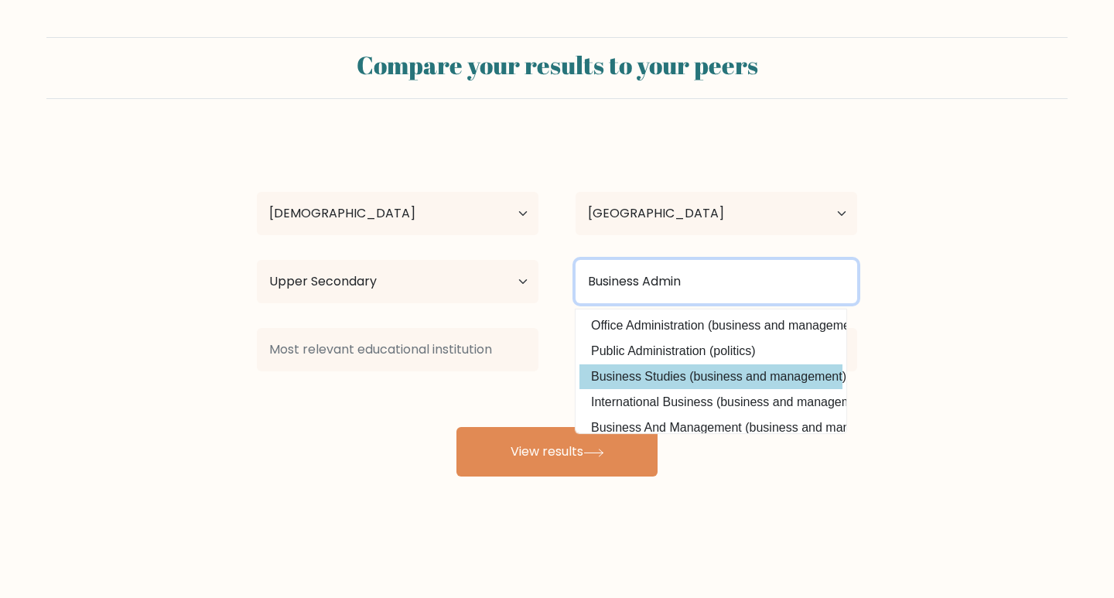
type input "Business Admin"
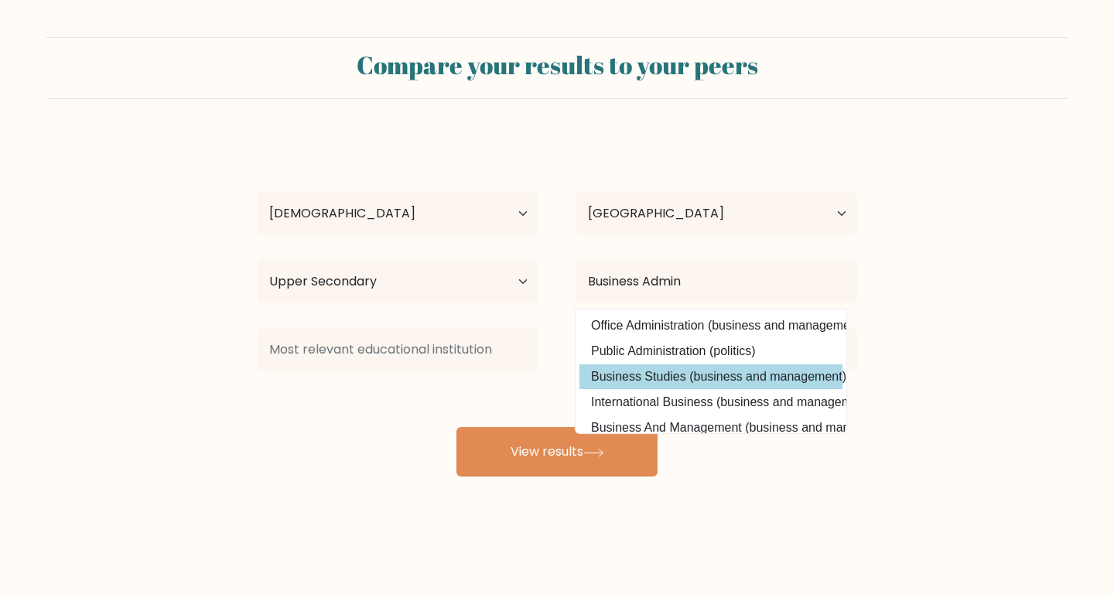
click at [709, 373] on div "Melody Reyes Age Under 18 years old 18-24 years old 25-34 years old 35-44 years…" at bounding box center [557, 306] width 619 height 340
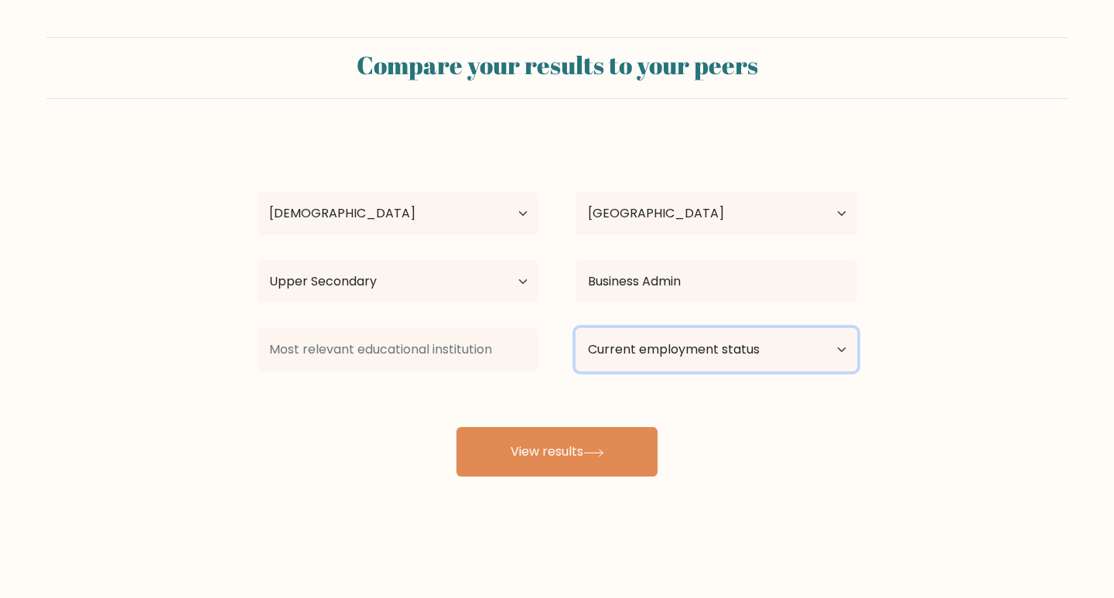
click at [833, 352] on select "Current employment status Employed Student Retired Other / prefer not to answer" at bounding box center [717, 349] width 282 height 43
select select "other"
click at [576, 328] on select "Current employment status Employed Student Retired Other / prefer not to answer" at bounding box center [717, 349] width 282 height 43
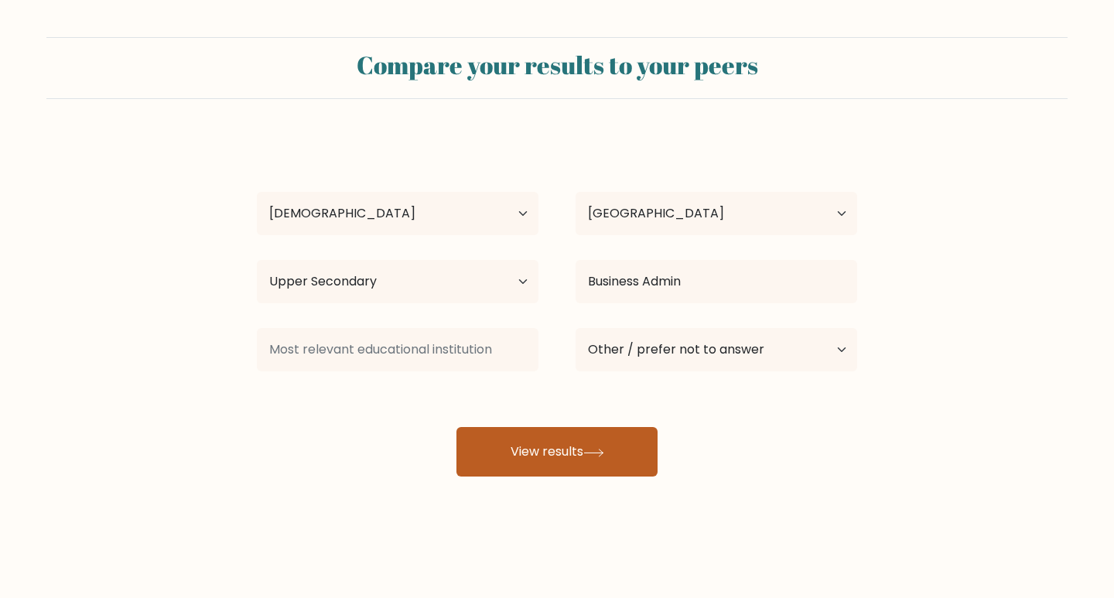
click at [560, 454] on button "View results" at bounding box center [557, 452] width 201 height 50
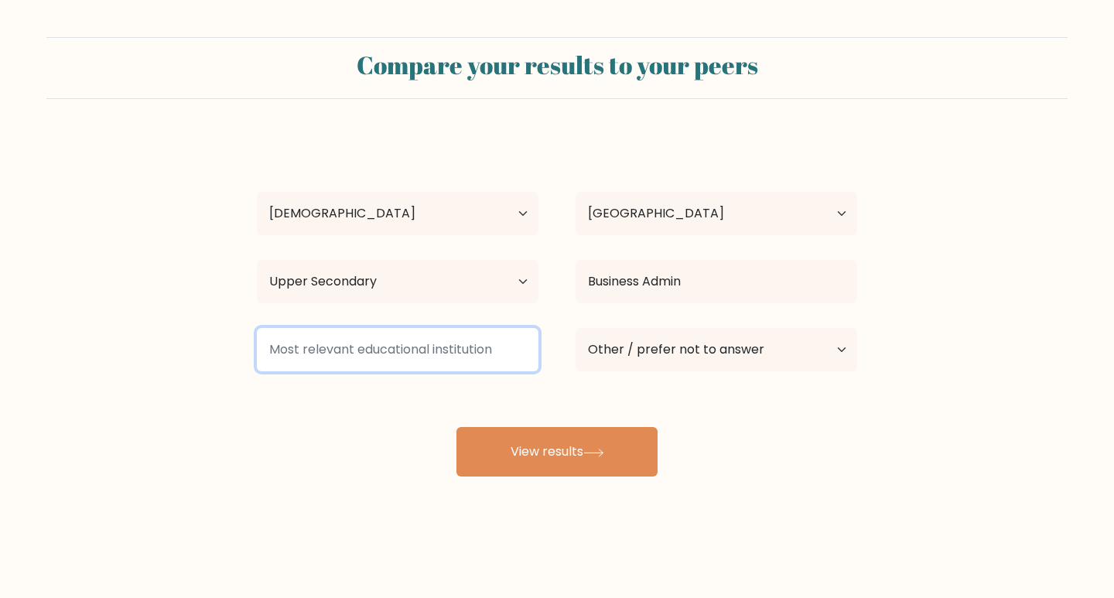
click at [487, 357] on input at bounding box center [398, 349] width 282 height 43
click at [316, 351] on input at bounding box center [398, 349] width 282 height 43
drag, startPoint x: 500, startPoint y: 347, endPoint x: 285, endPoint y: 352, distance: 215.2
click at [281, 353] on input at bounding box center [398, 349] width 282 height 43
click at [349, 353] on input at bounding box center [398, 349] width 282 height 43
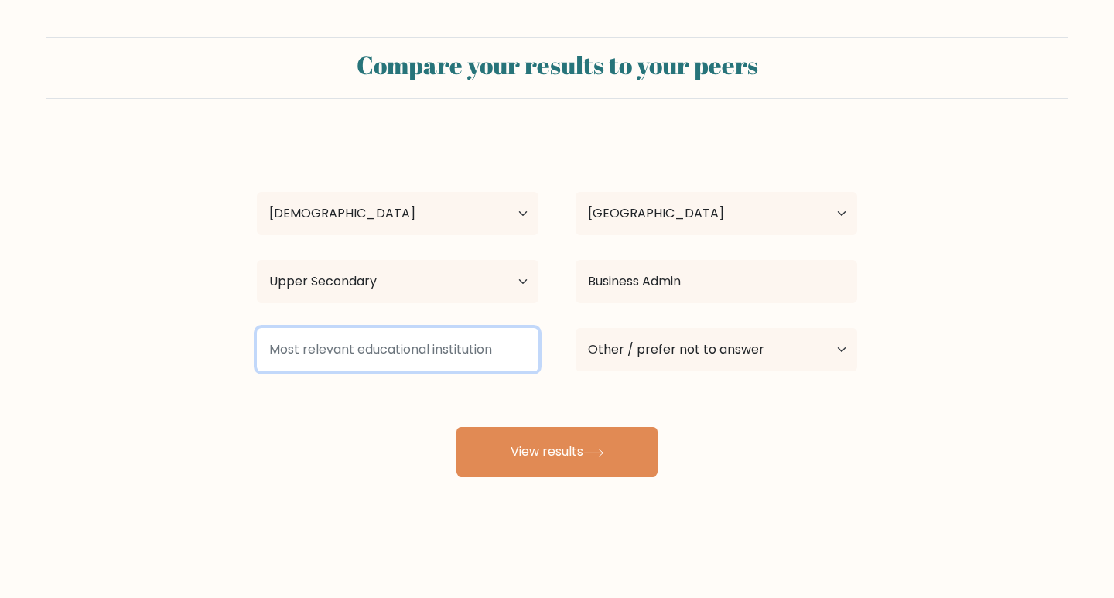
click at [322, 354] on input at bounding box center [398, 349] width 282 height 43
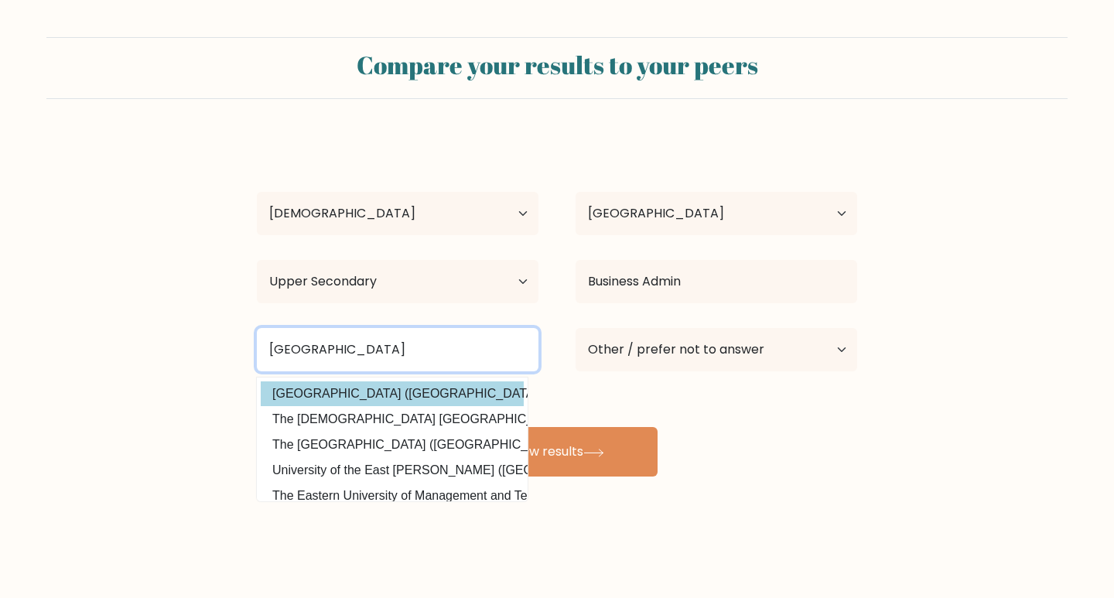
type input "[GEOGRAPHIC_DATA]"
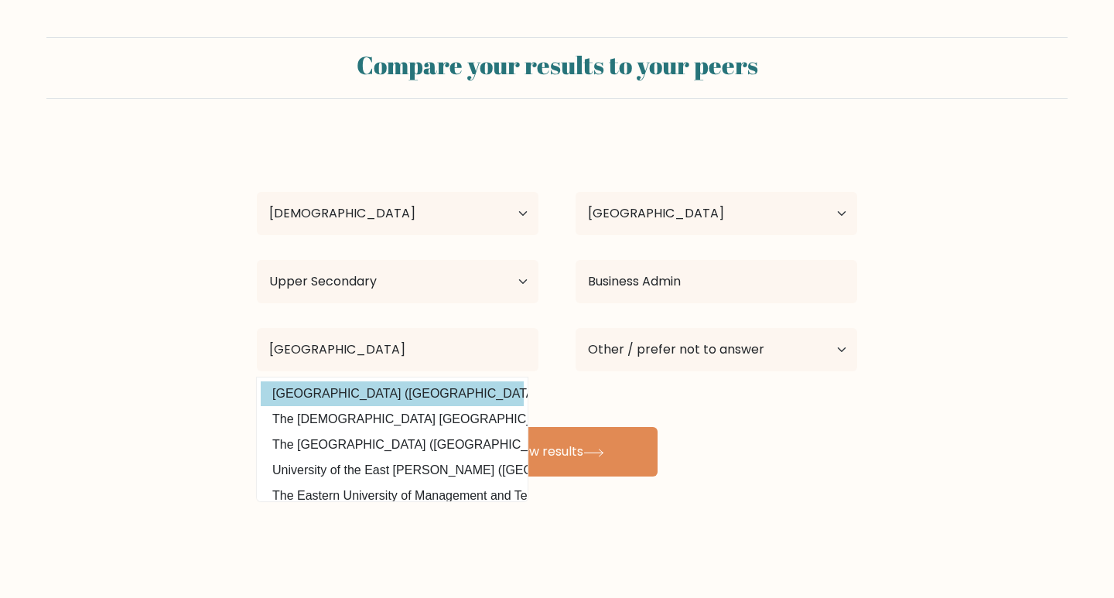
click at [371, 391] on option "University of the East (Philippines)" at bounding box center [392, 393] width 263 height 25
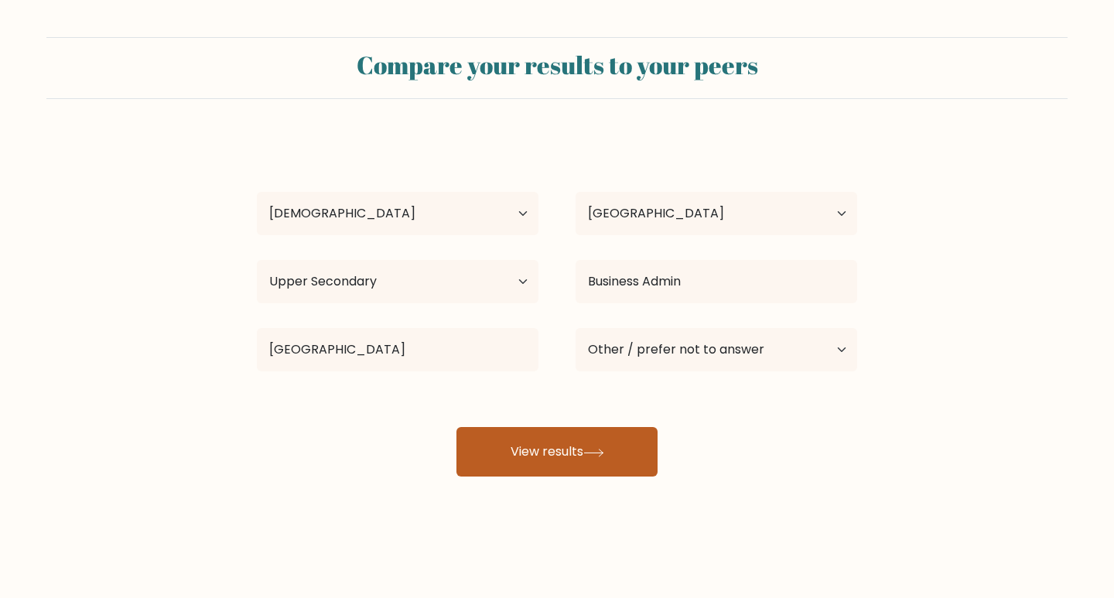
click at [552, 441] on button "View results" at bounding box center [557, 452] width 201 height 50
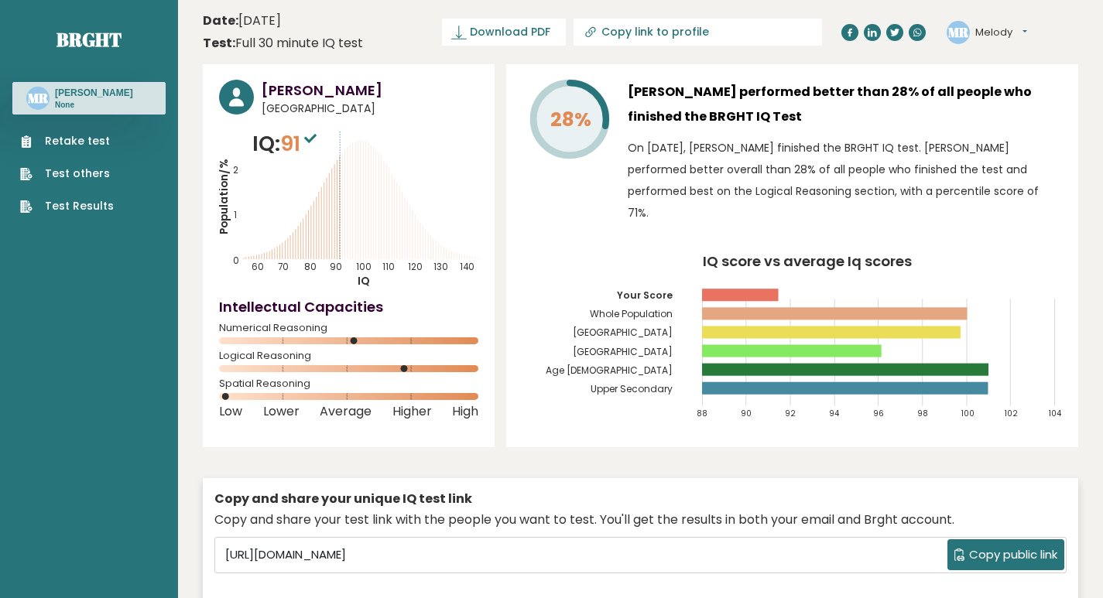
drag, startPoint x: 12, startPoint y: 5, endPoint x: 20, endPoint y: 2, distance: 8.8
drag, startPoint x: 15, startPoint y: 12, endPoint x: 91, endPoint y: 12, distance: 75.1
click at [91, 12] on nav "Brght [PERSON_NAME] None Retake test Test others Test Results" at bounding box center [88, 109] width 153 height 218
click at [71, 16] on nav "Brght [PERSON_NAME] None Retake test Test others Test Results" at bounding box center [88, 109] width 153 height 218
